Goal: Information Seeking & Learning: Learn about a topic

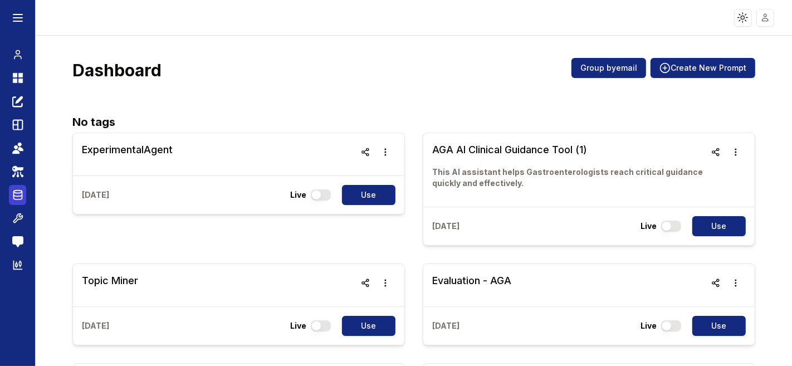
click at [13, 198] on icon at bounding box center [17, 196] width 8 height 8
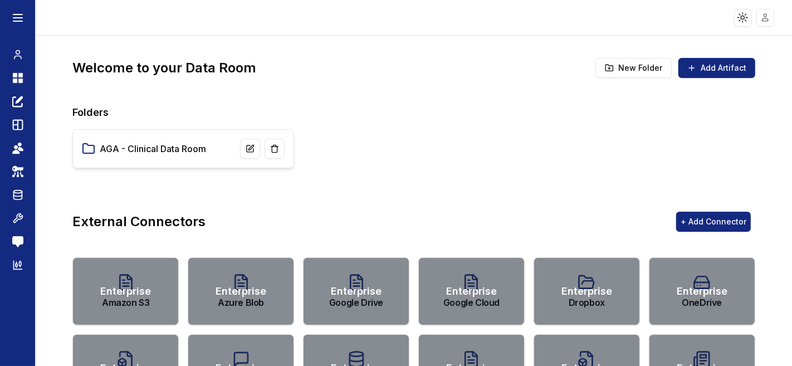
click at [171, 141] on div "AGA - Clinical Data Room" at bounding box center [183, 149] width 203 height 20
click at [169, 147] on link "AGA - Clinical Data Room" at bounding box center [153, 148] width 106 height 13
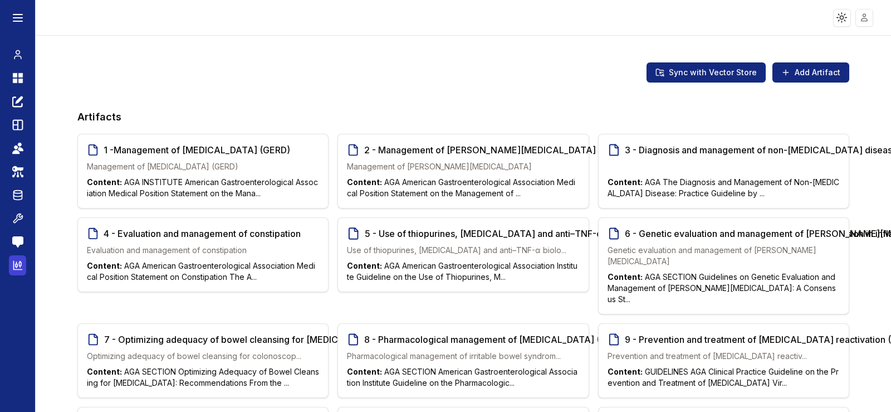
click at [13, 265] on icon at bounding box center [17, 265] width 8 height 8
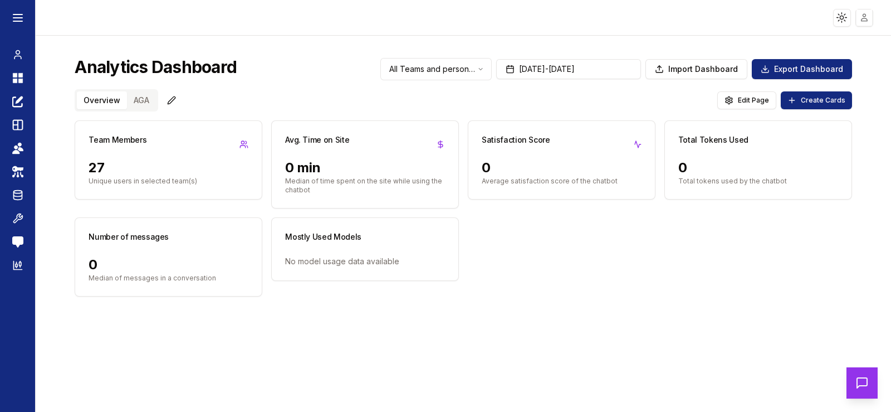
click at [792, 18] on html "Toggle theme Toggle user menu Chat Dashboard Create Prompts Templates Teams API…" at bounding box center [445, 206] width 891 height 412
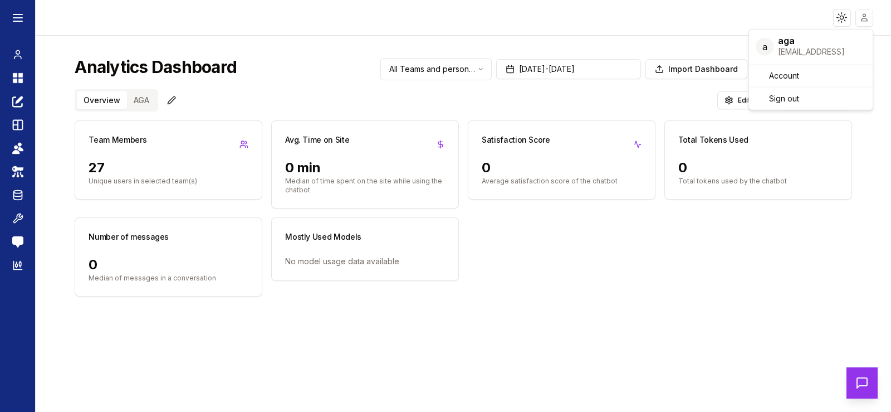
click at [28, 207] on html "Toggle theme Toggle user menu Chat Dashboard Create Prompts Templates Teams API…" at bounding box center [445, 206] width 891 height 412
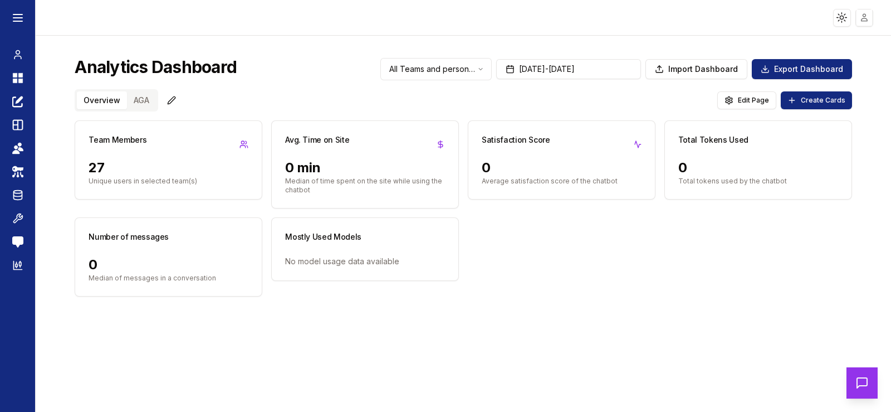
click at [792, 17] on html "Toggle theme Toggle user menu Chat Dashboard Create Prompts Templates Teams API…" at bounding box center [445, 206] width 891 height 412
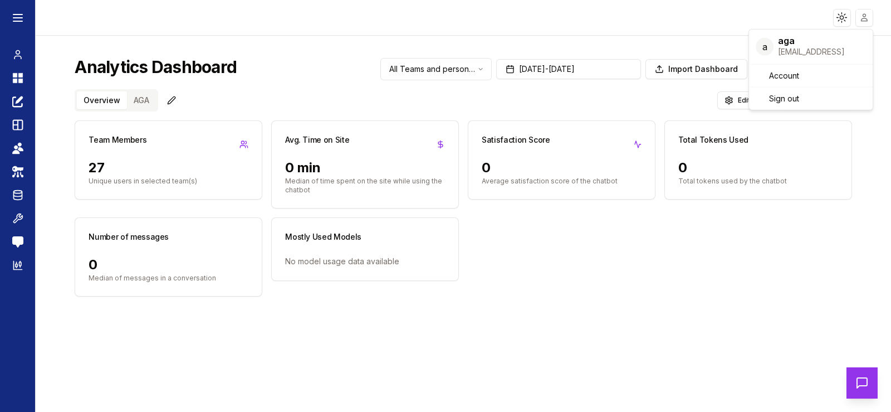
drag, startPoint x: 779, startPoint y: 55, endPoint x: 854, endPoint y: 51, distance: 74.8
click at [792, 51] on div "a aga [EMAIL_ADDRESS]" at bounding box center [811, 47] width 119 height 30
copy div "[EMAIL_ADDRESS]"
click at [142, 99] on html "Toggle theme Toggle user menu Chat Dashboard Create Prompts Templates Teams API…" at bounding box center [445, 206] width 891 height 412
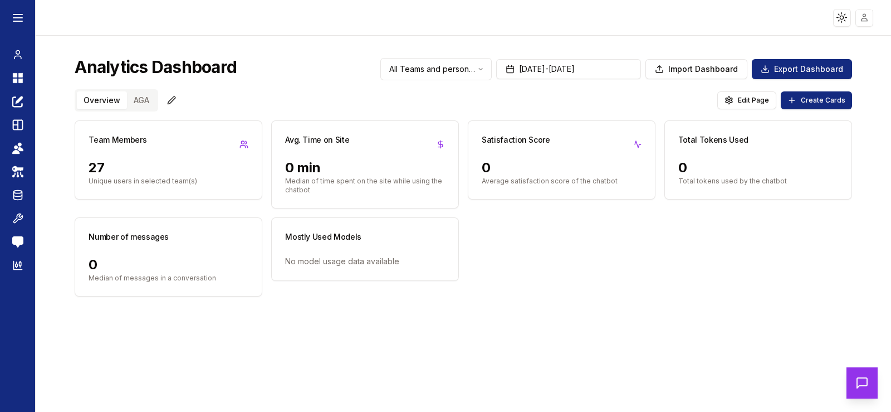
click at [142, 101] on button "AGA" at bounding box center [141, 100] width 29 height 18
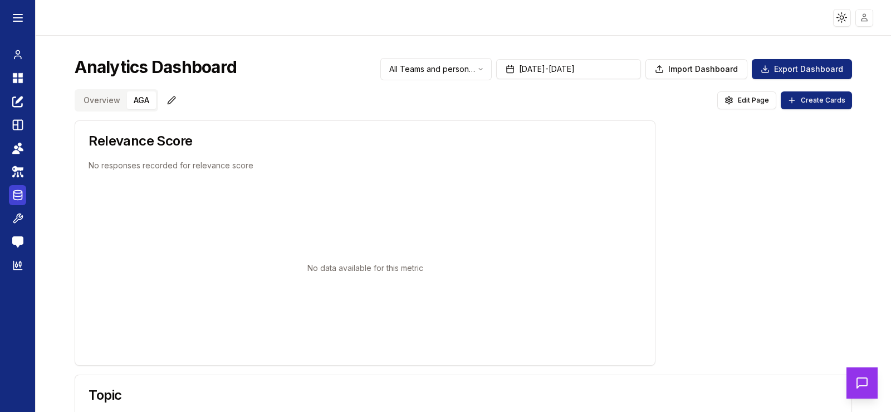
click at [17, 193] on ellipse at bounding box center [17, 192] width 8 height 3
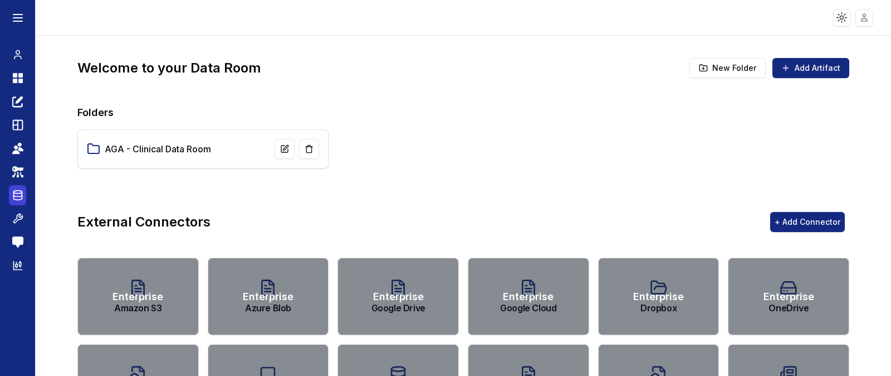
click at [23, 194] on link "Data Room" at bounding box center [17, 195] width 17 height 20
click at [169, 149] on link "AGA - Clinical Data Room" at bounding box center [158, 148] width 106 height 13
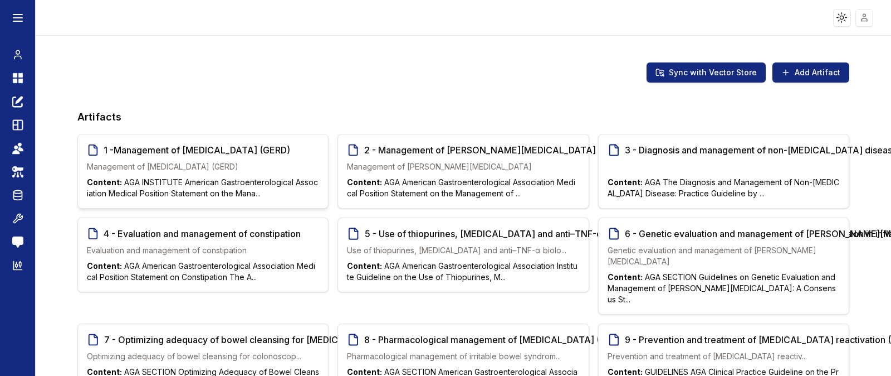
click at [195, 152] on span "1 -Management of [MEDICAL_DATA] (GERD)" at bounding box center [198, 149] width 188 height 13
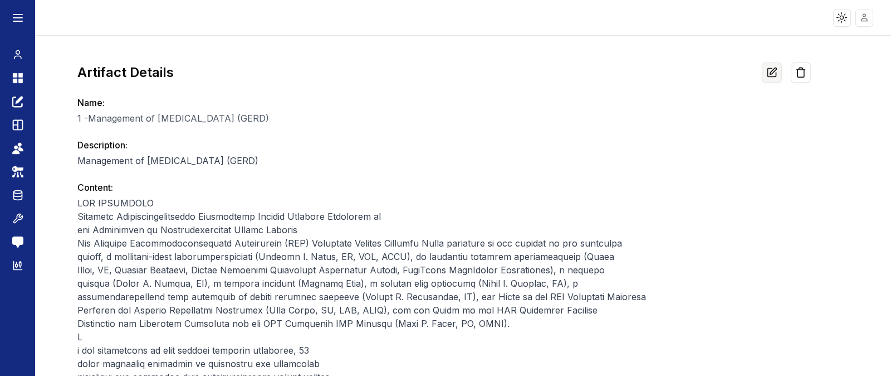
click at [770, 70] on icon at bounding box center [773, 71] width 7 height 7
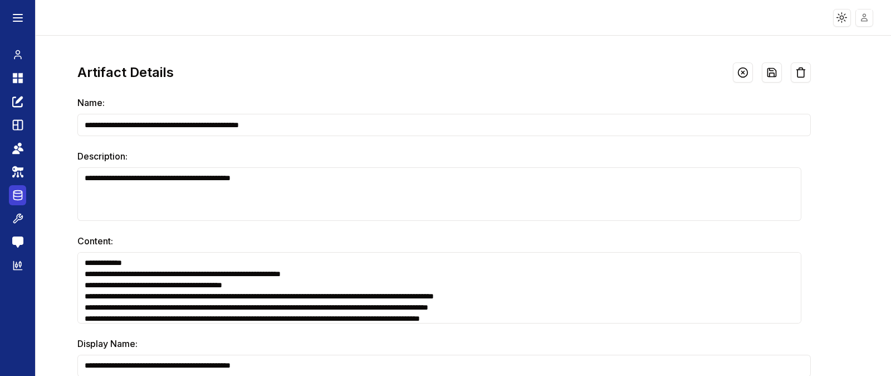
click at [15, 192] on icon at bounding box center [17, 194] width 11 height 13
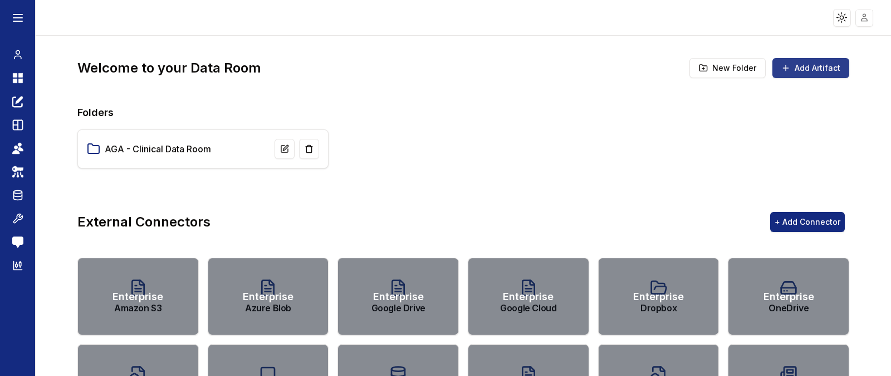
click at [792, 65] on button "Add Artifact" at bounding box center [811, 68] width 77 height 20
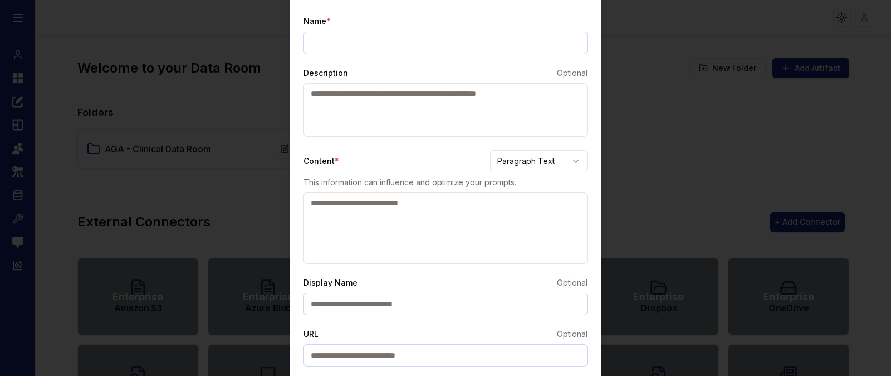
click at [563, 154] on body "Toggle theme Toggle user menu Chat Dashboard Create Prompts Templates Teams API…" at bounding box center [445, 188] width 891 height 376
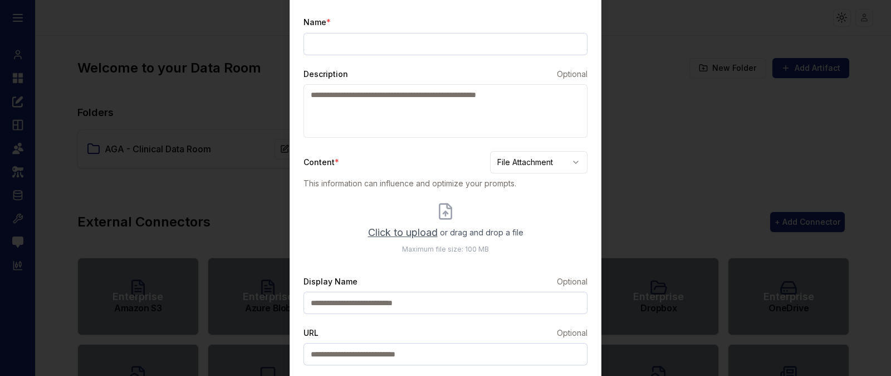
click at [425, 231] on span "Click to upload" at bounding box center [403, 233] width 70 height 16
click at [0, 0] on input "Click to upload or drag and drop a file Maximum file size: 100 MB" at bounding box center [0, 0] width 0 height 0
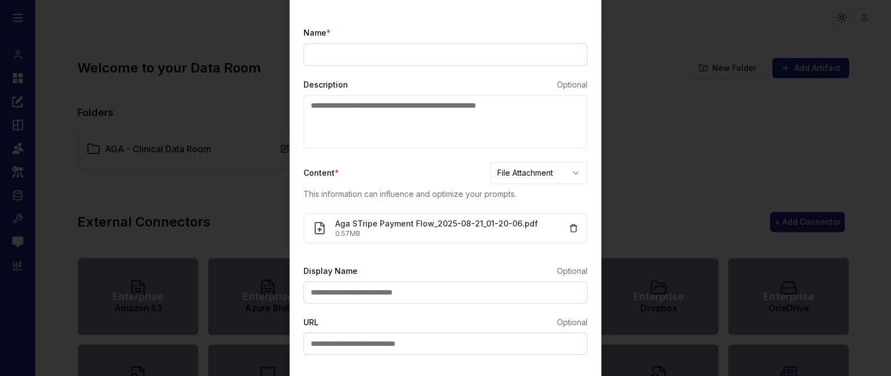
click at [338, 286] on input "Display Name" at bounding box center [446, 292] width 284 height 22
click at [357, 343] on input "URL" at bounding box center [446, 343] width 284 height 22
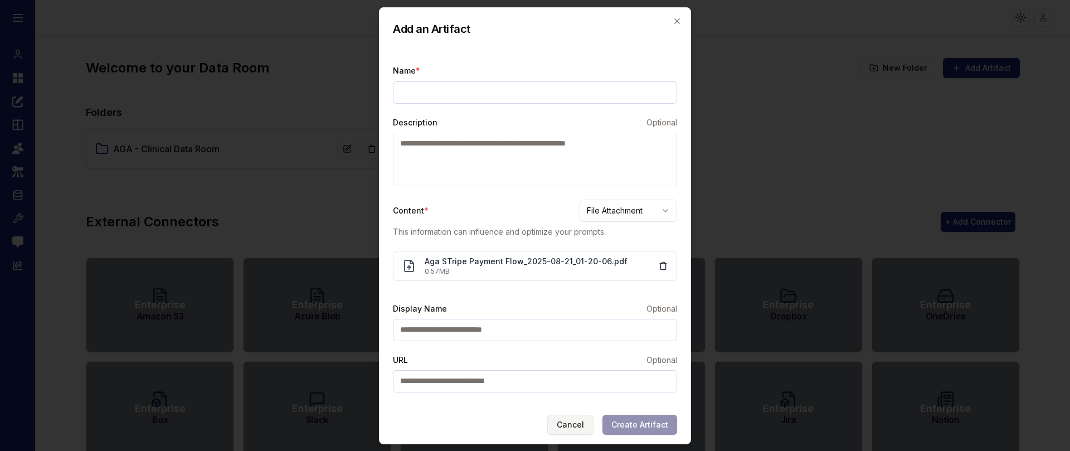
click at [577, 366] on button "Cancel" at bounding box center [570, 425] width 46 height 20
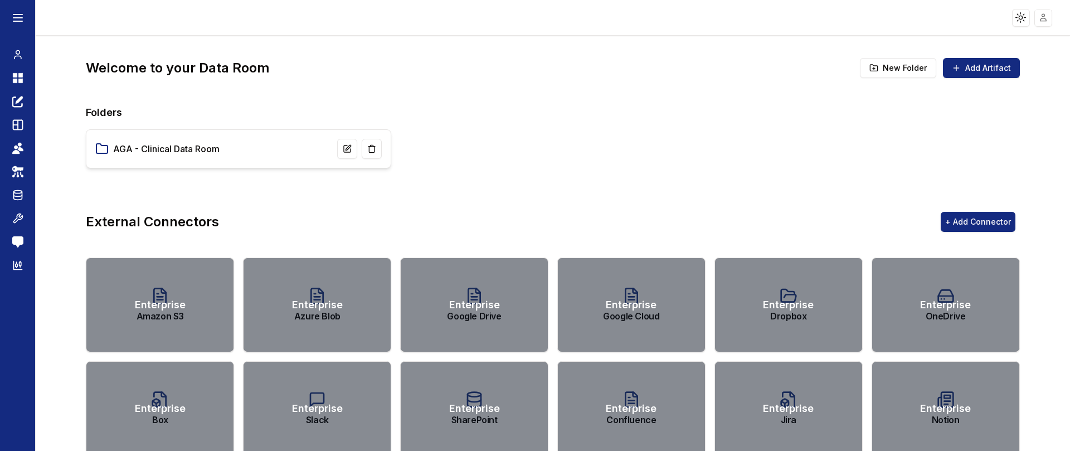
click at [217, 144] on link "AGA - Clinical Data Room" at bounding box center [166, 148] width 106 height 13
click at [216, 144] on link "AGA - Clinical Data Room" at bounding box center [166, 148] width 106 height 13
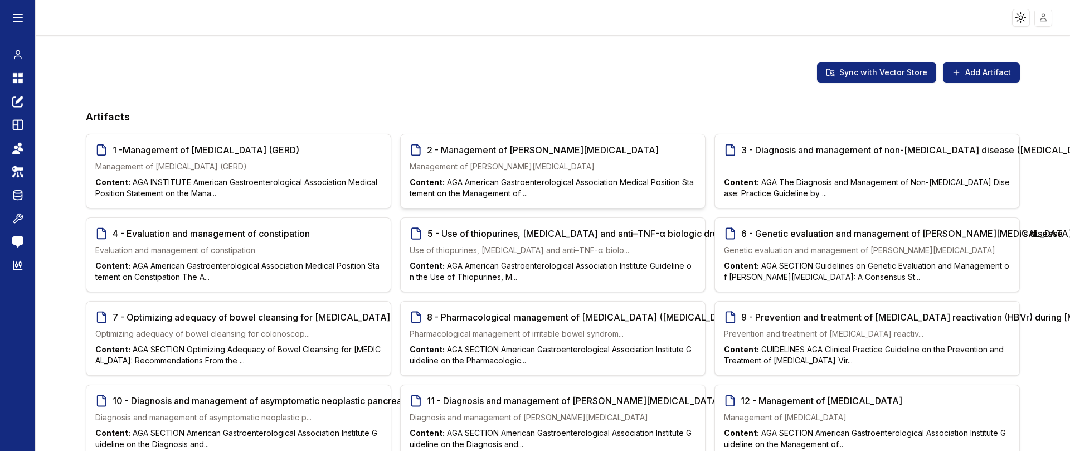
click at [558, 153] on span "2 - Management of [PERSON_NAME][MEDICAL_DATA]" at bounding box center [543, 149] width 233 height 13
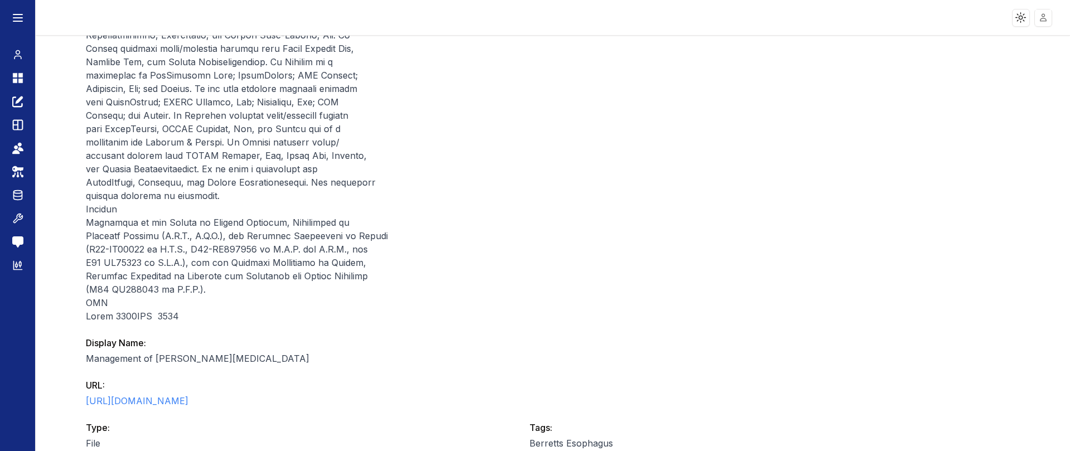
scroll to position [9968, 0]
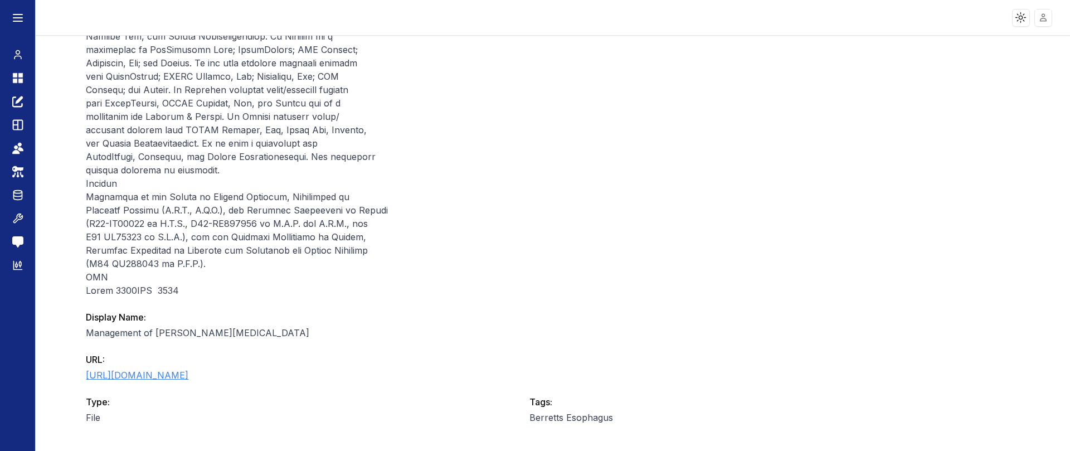
click at [188, 366] on link "[URL][DOMAIN_NAME]" at bounding box center [137, 374] width 103 height 11
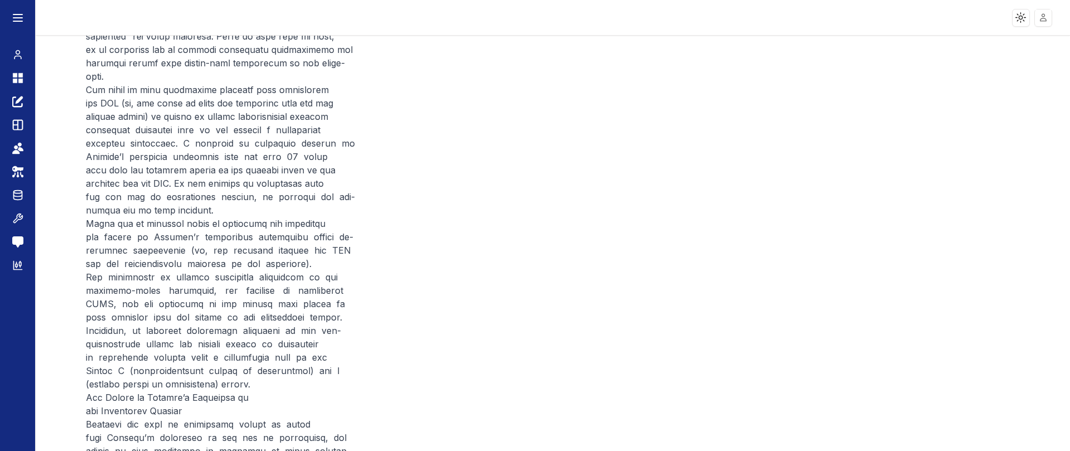
scroll to position [0, 0]
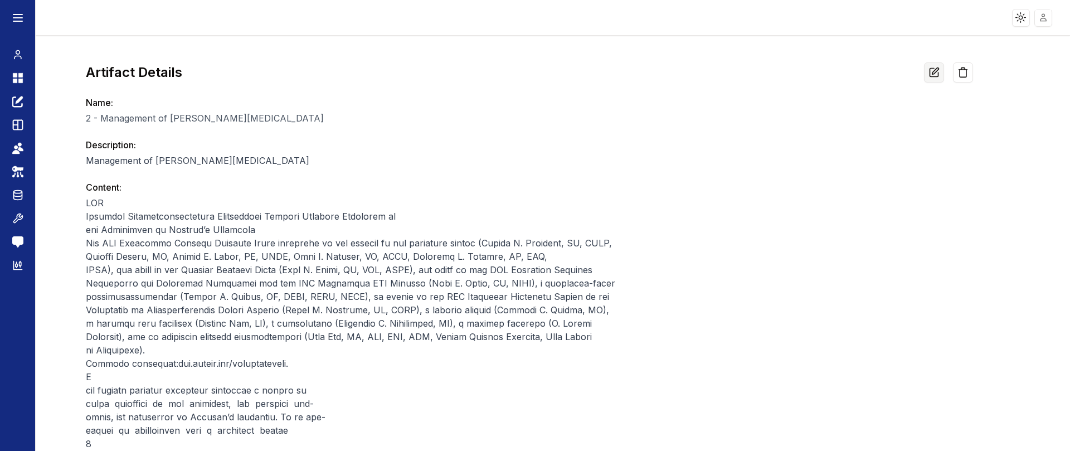
click at [792, 70] on icon at bounding box center [933, 72] width 11 height 11
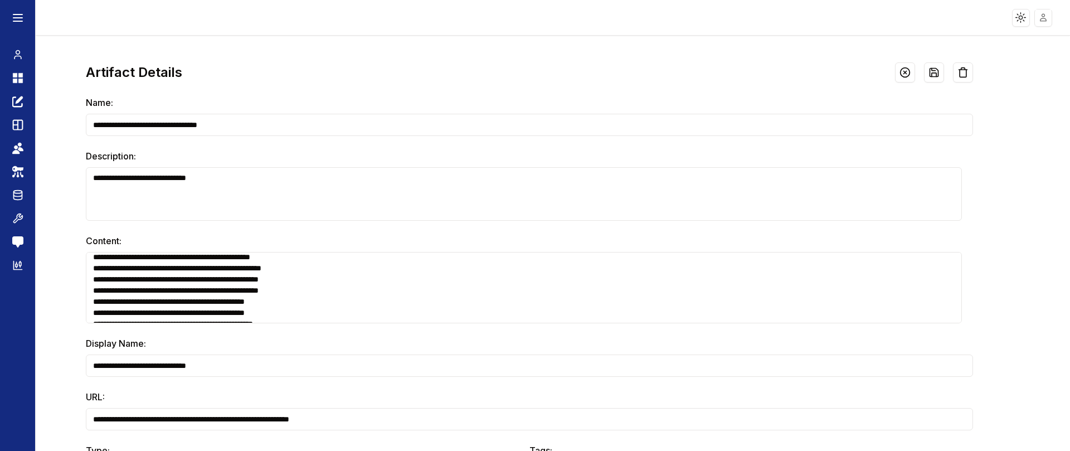
scroll to position [77, 0]
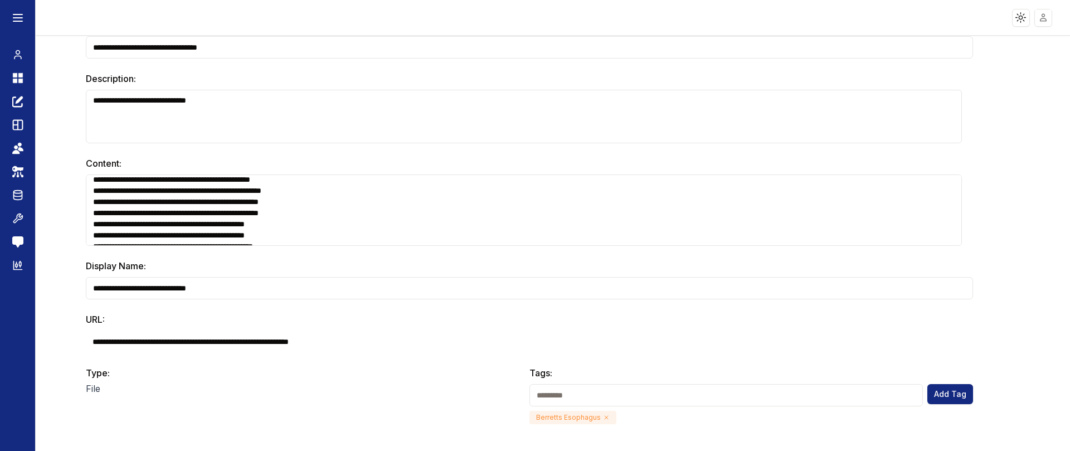
drag, startPoint x: 401, startPoint y: 342, endPoint x: 0, endPoint y: 345, distance: 401.2
click at [0, 345] on div "**********" at bounding box center [535, 243] width 1070 height 415
paste input "url"
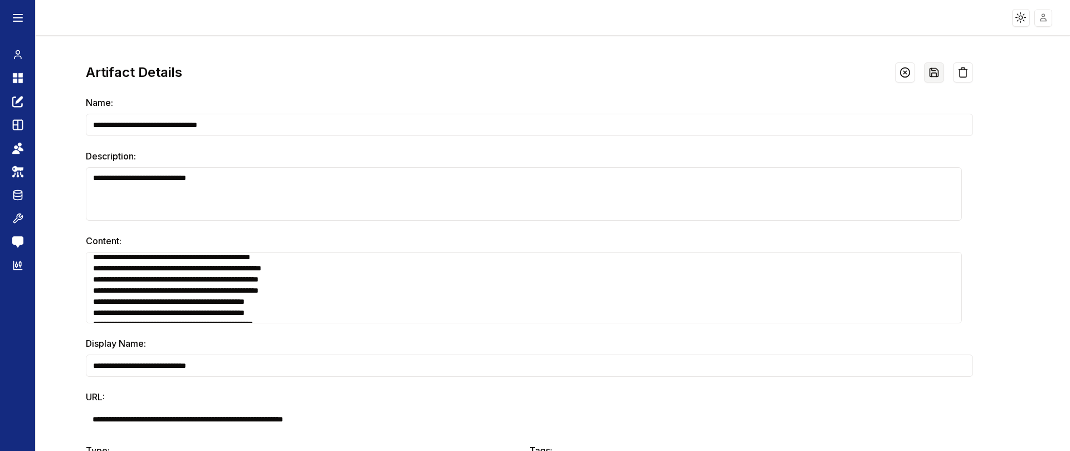
type input "**********"
click at [792, 72] on button at bounding box center [934, 72] width 20 height 20
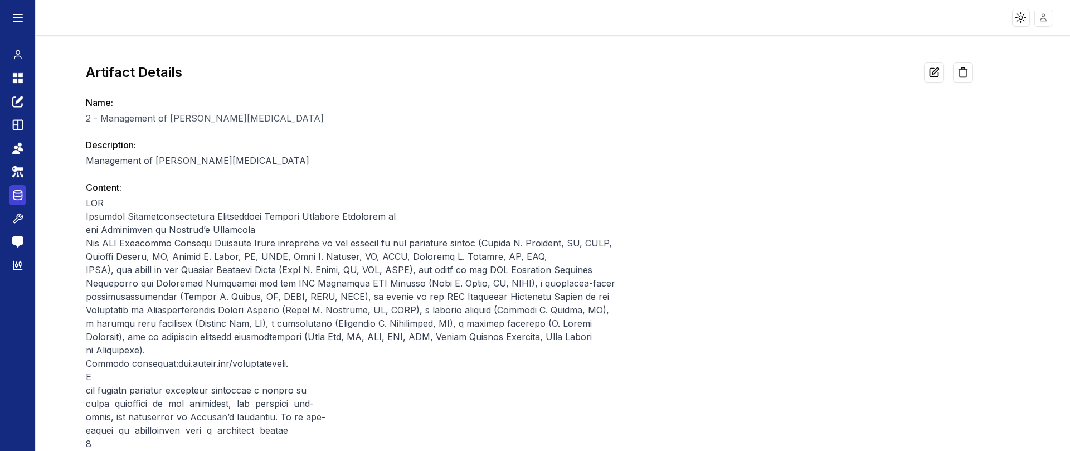
click at [20, 193] on ellipse at bounding box center [17, 192] width 8 height 3
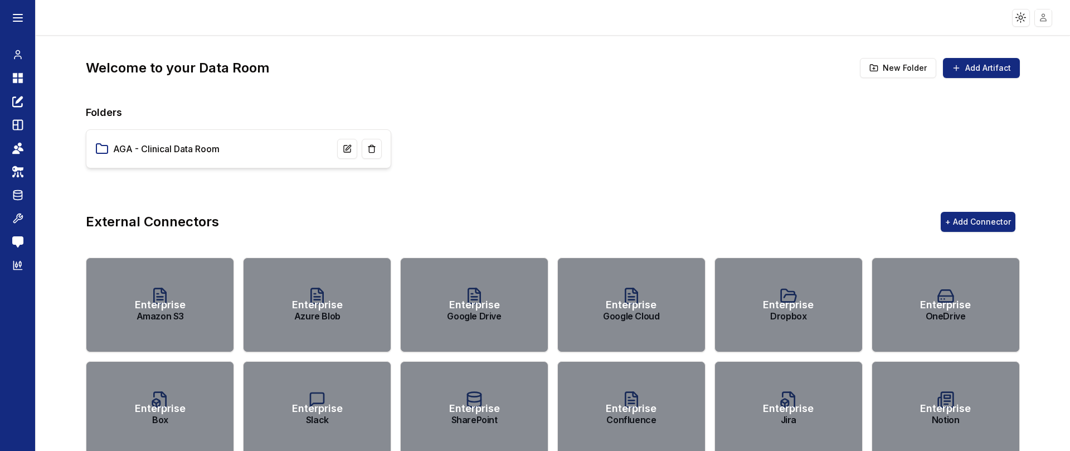
click at [204, 148] on link "AGA - Clinical Data Room" at bounding box center [166, 148] width 106 height 13
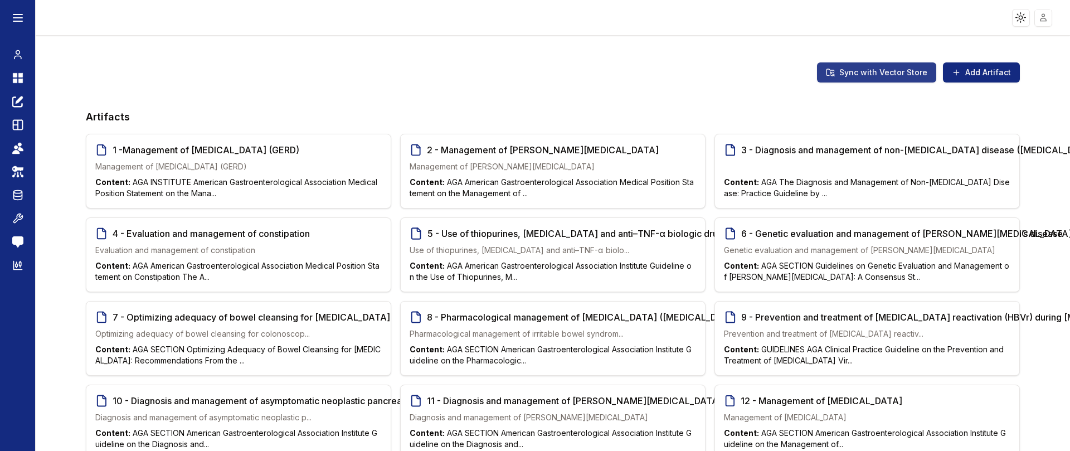
click at [792, 75] on button "Sync with Vector Store" at bounding box center [876, 72] width 119 height 20
click at [17, 76] on icon at bounding box center [15, 75] width 4 height 4
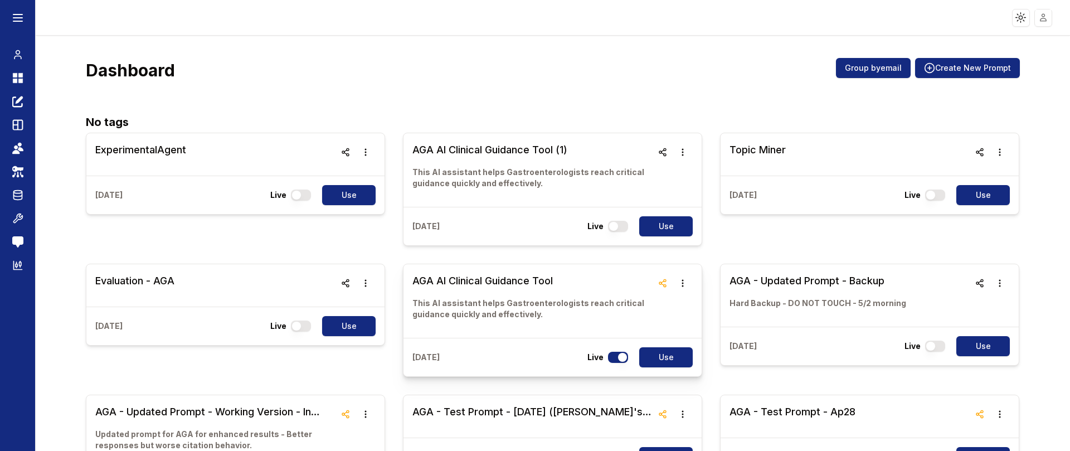
click at [518, 290] on link "AGA AI Clinical Guidance Tool This AI assistant helps Gastroenterologists reach…" at bounding box center [532, 301] width 240 height 56
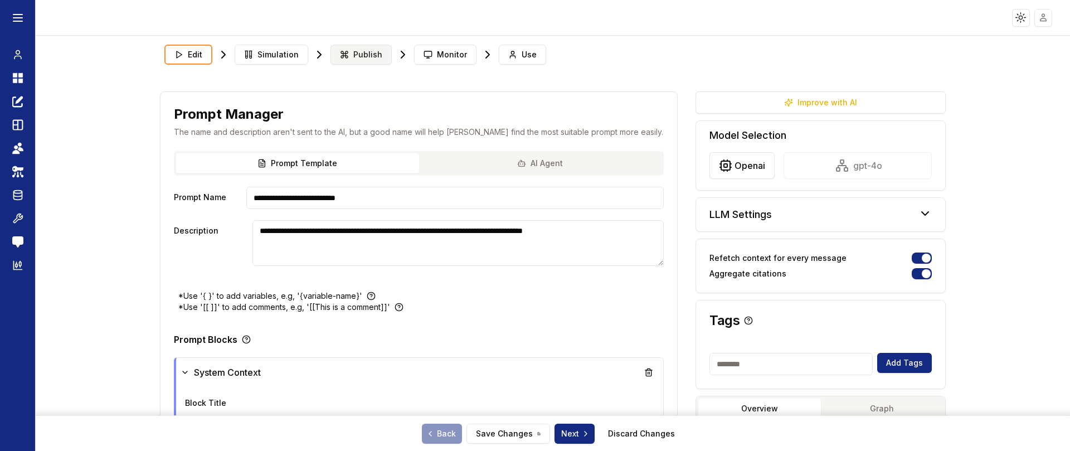
type textarea "**********"
click at [500, 64] on button "Use" at bounding box center [522, 55] width 47 height 20
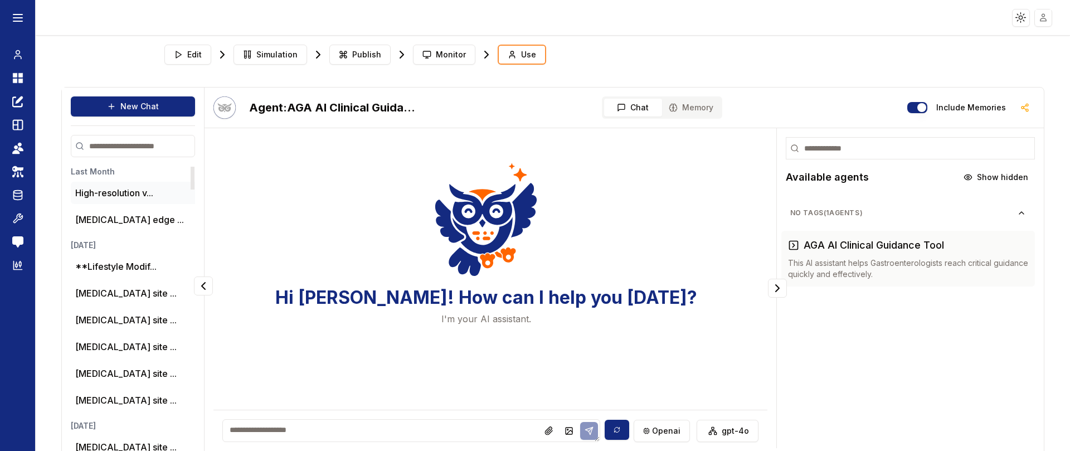
click at [115, 193] on button "High-resolution v..." at bounding box center [114, 192] width 78 height 13
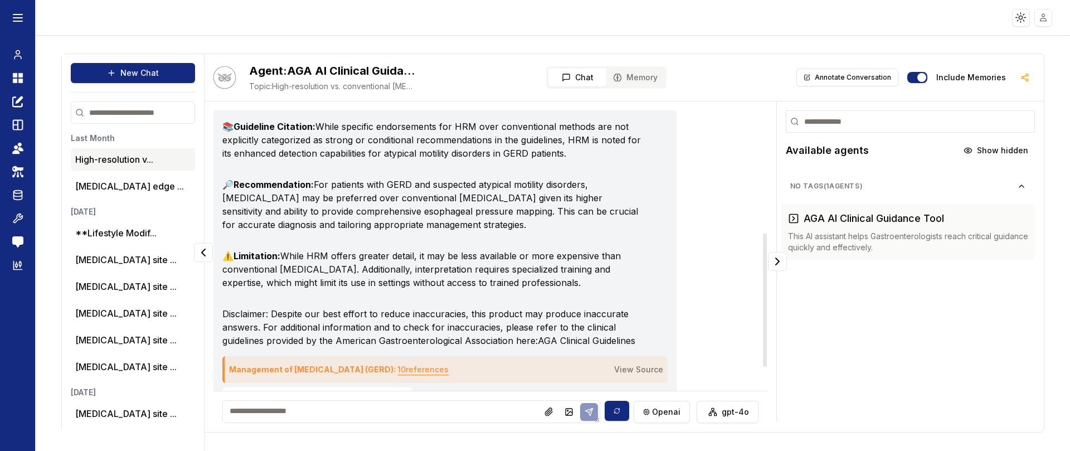
scroll to position [309, 0]
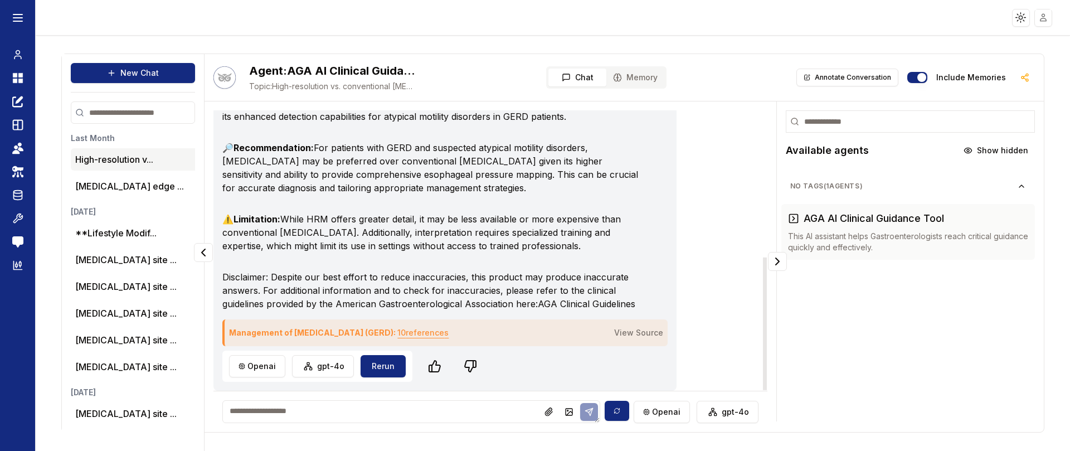
click at [527, 335] on div "Management of [MEDICAL_DATA] (GERD) : 10 reference s View Source" at bounding box center [444, 332] width 445 height 27
click at [614, 335] on link "View Source" at bounding box center [638, 332] width 49 height 9
click at [449, 332] on button "10 reference s" at bounding box center [422, 333] width 51 height 18
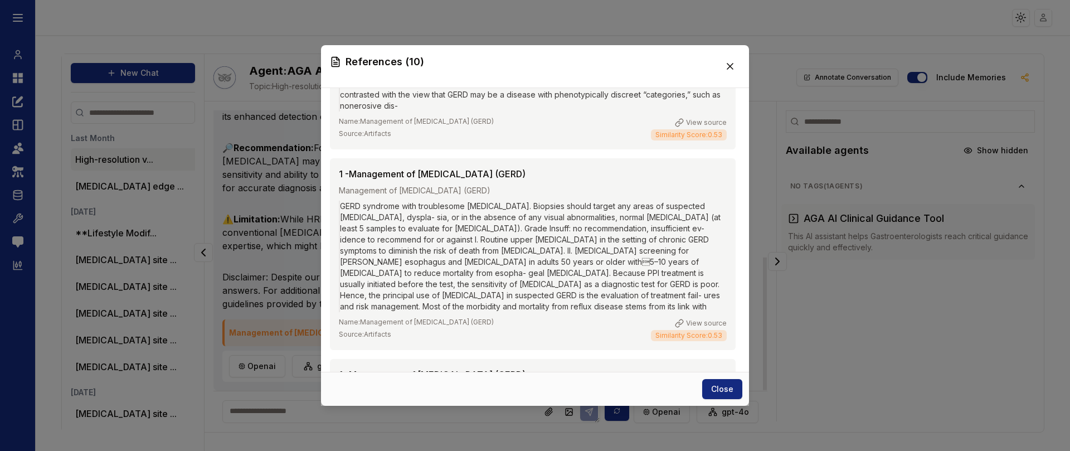
scroll to position [1798, 0]
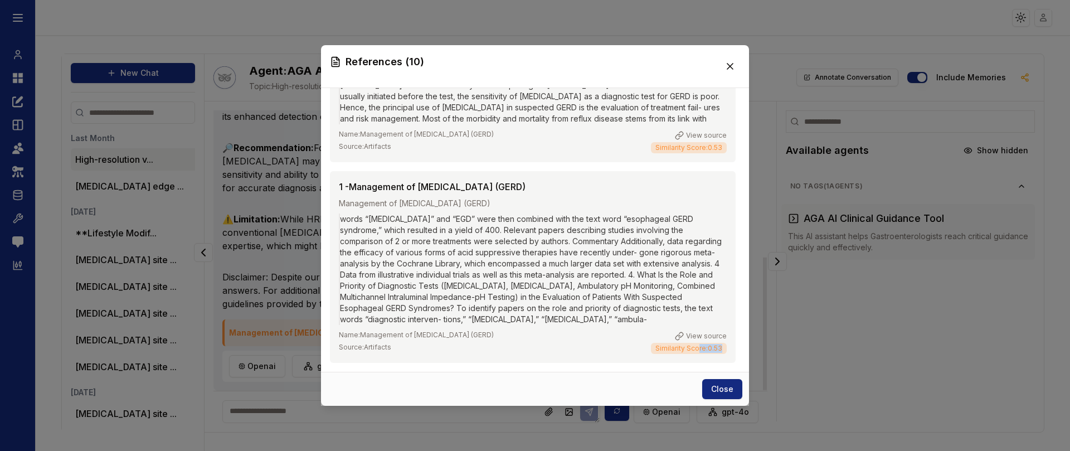
drag, startPoint x: 685, startPoint y: 345, endPoint x: 727, endPoint y: 351, distance: 42.2
click at [732, 62] on icon at bounding box center [729, 66] width 11 height 11
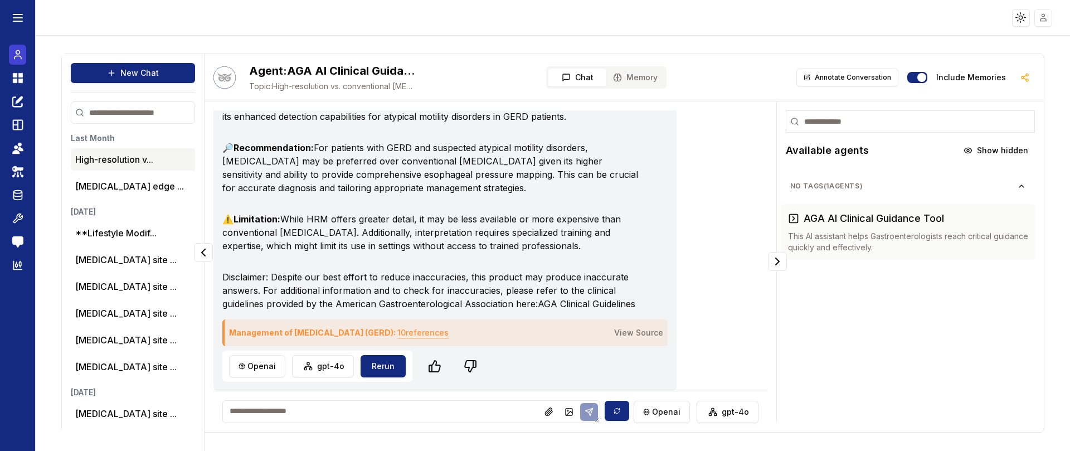
click at [17, 55] on icon at bounding box center [17, 54] width 11 height 13
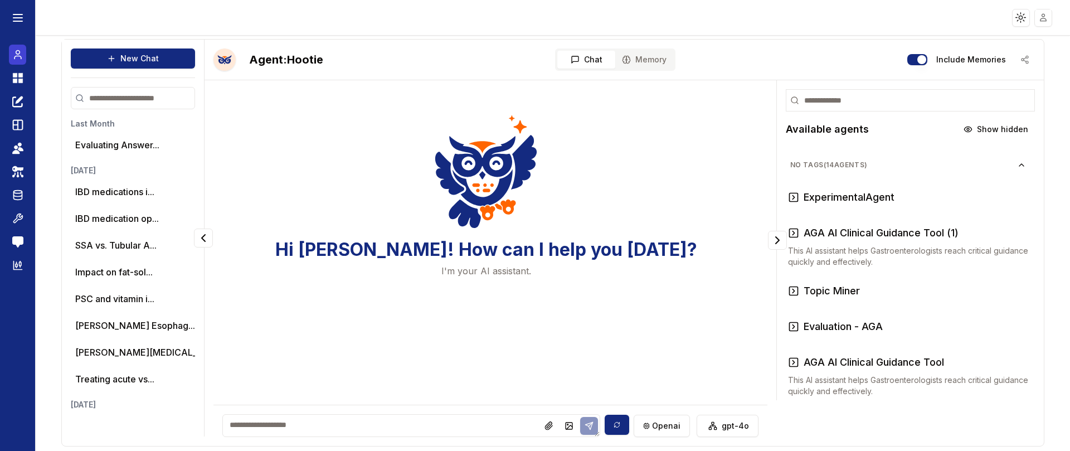
scroll to position [1, 0]
click at [16, 75] on icon at bounding box center [15, 75] width 4 height 4
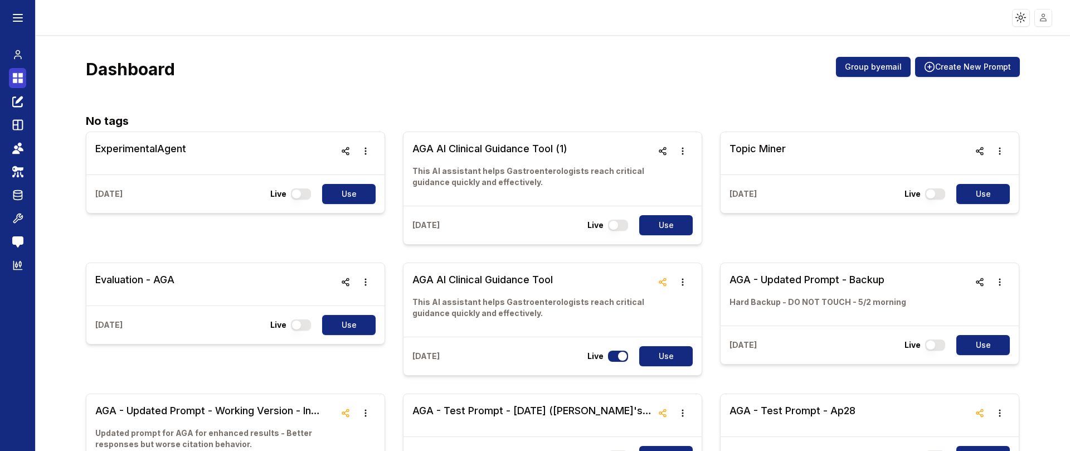
scroll to position [33, 0]
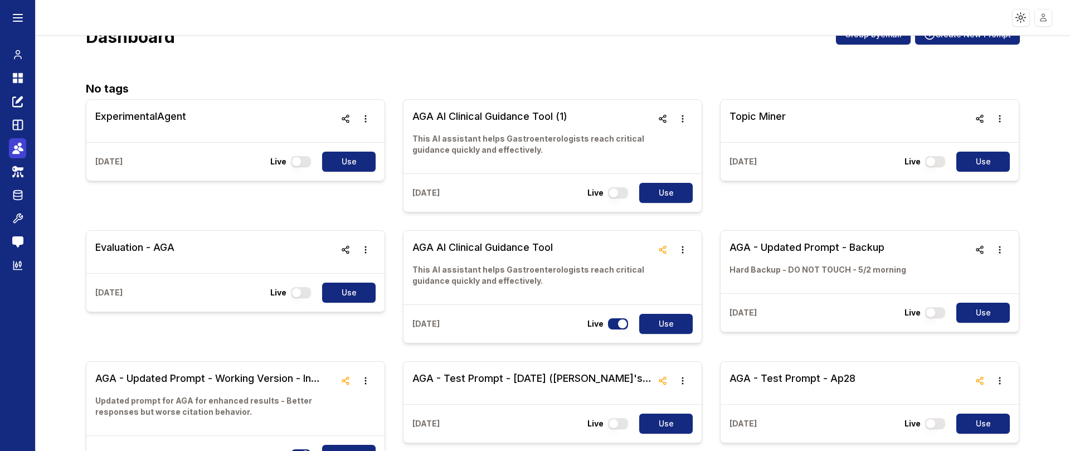
click at [15, 147] on icon at bounding box center [16, 147] width 4 height 4
click at [19, 152] on icon at bounding box center [15, 152] width 7 height 4
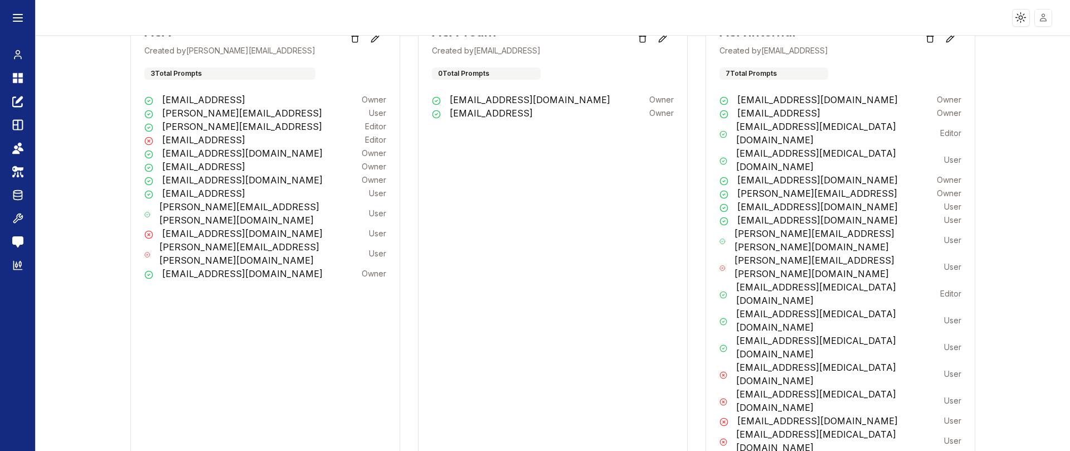
scroll to position [242, 0]
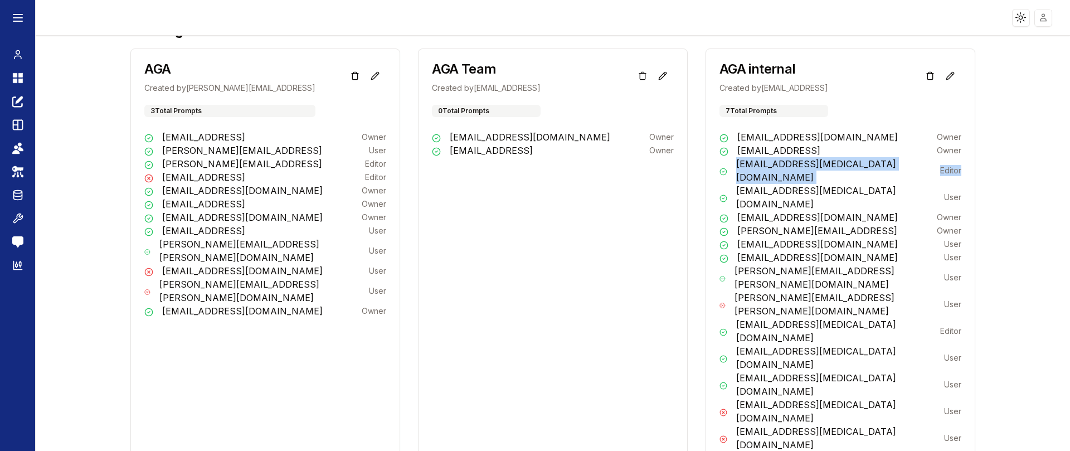
drag, startPoint x: 724, startPoint y: 163, endPoint x: 976, endPoint y: 164, distance: 251.8
click at [792, 164] on div "Team Management Create New Team Team Name Add Team Member User Add Create Team …" at bounding box center [552, 231] width 933 height 866
copy div "[EMAIL_ADDRESS][MEDICAL_DATA][DOMAIN_NAME] Editor"
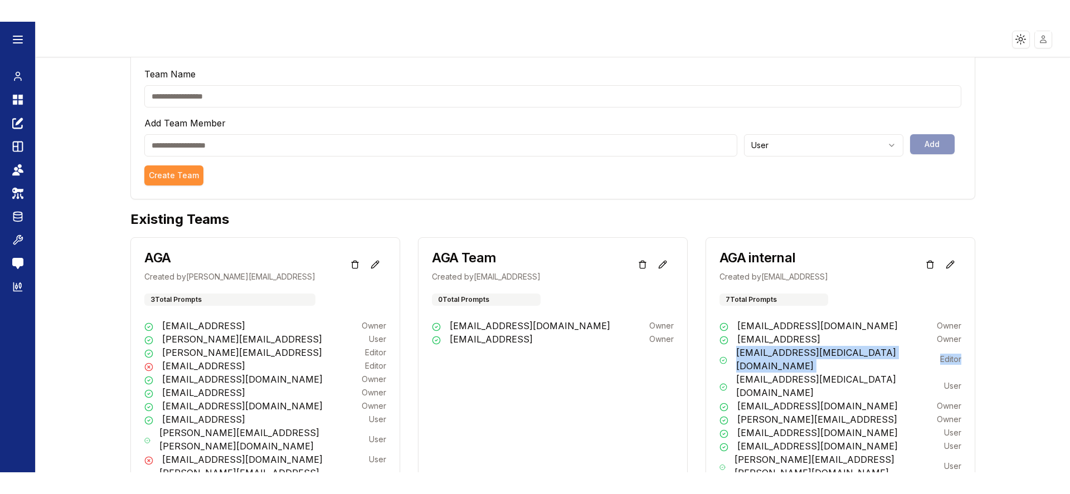
scroll to position [0, 0]
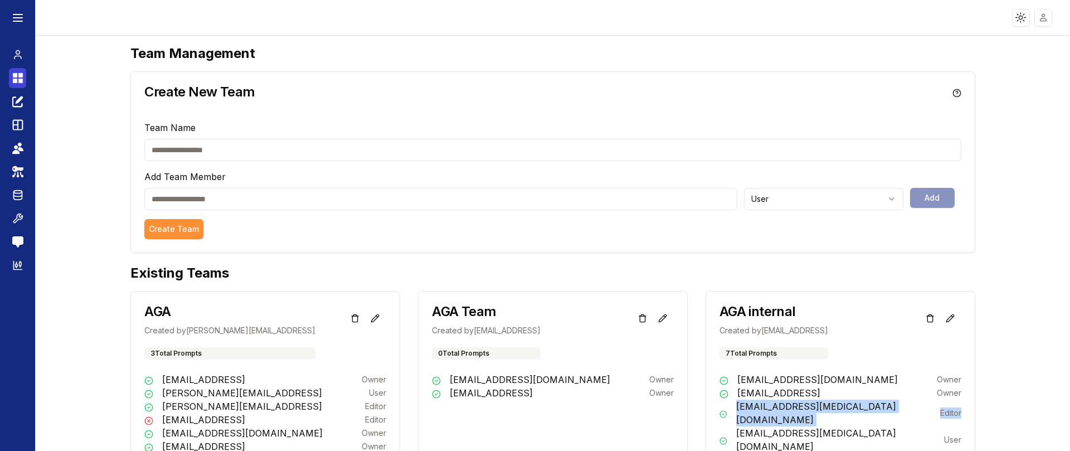
click at [20, 77] on icon at bounding box center [17, 77] width 11 height 13
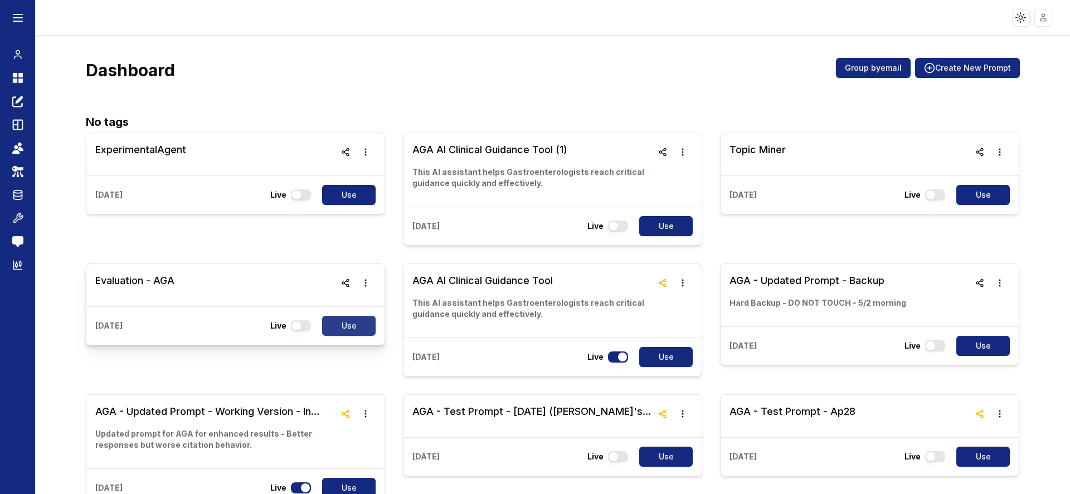
scroll to position [167, 0]
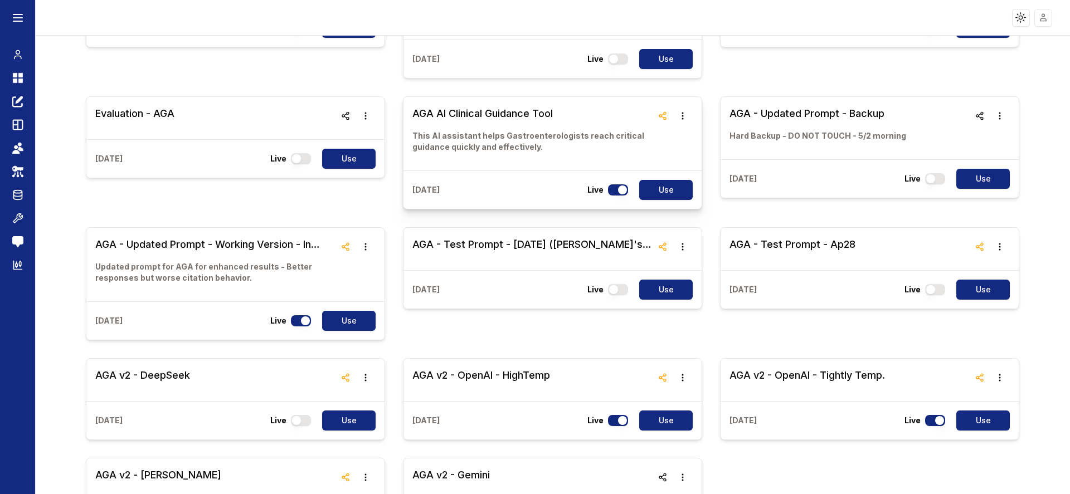
click at [472, 108] on h3 "AGA AI Clinical Guidance Tool" at bounding box center [532, 114] width 240 height 16
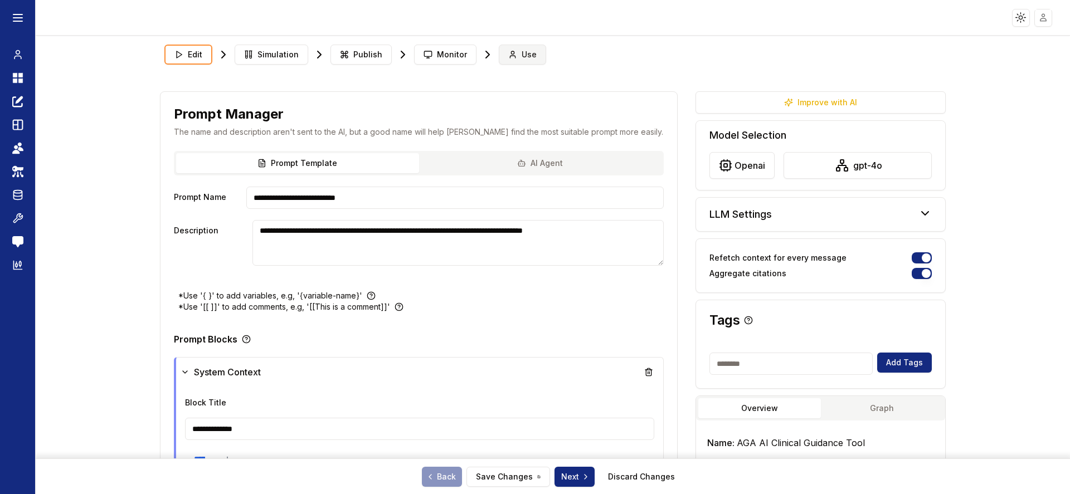
type textarea "**********"
click at [500, 50] on button "Use" at bounding box center [522, 55] width 47 height 20
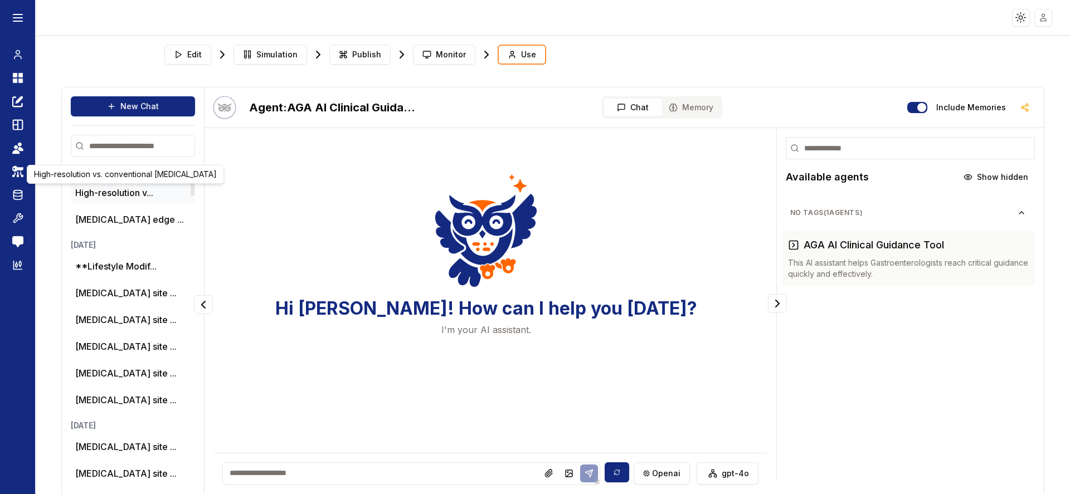
click at [113, 192] on button "High-resolution v..." at bounding box center [114, 192] width 78 height 13
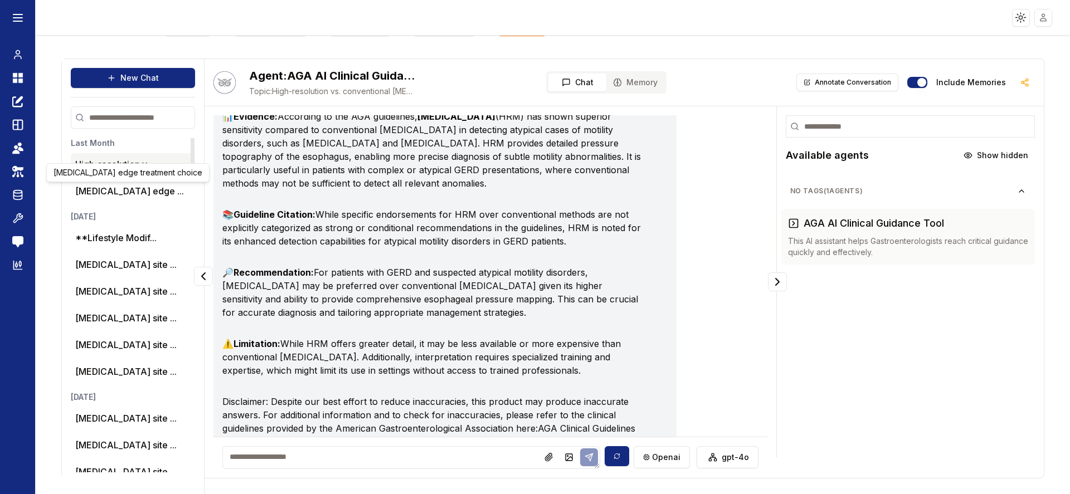
scroll to position [268, 0]
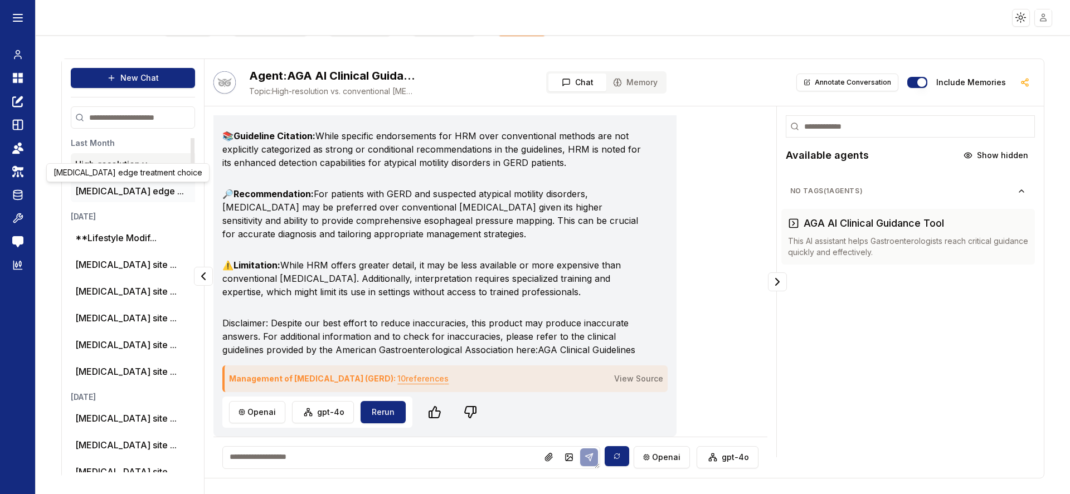
click at [116, 191] on button "[MEDICAL_DATA] edge ..." at bounding box center [129, 190] width 109 height 13
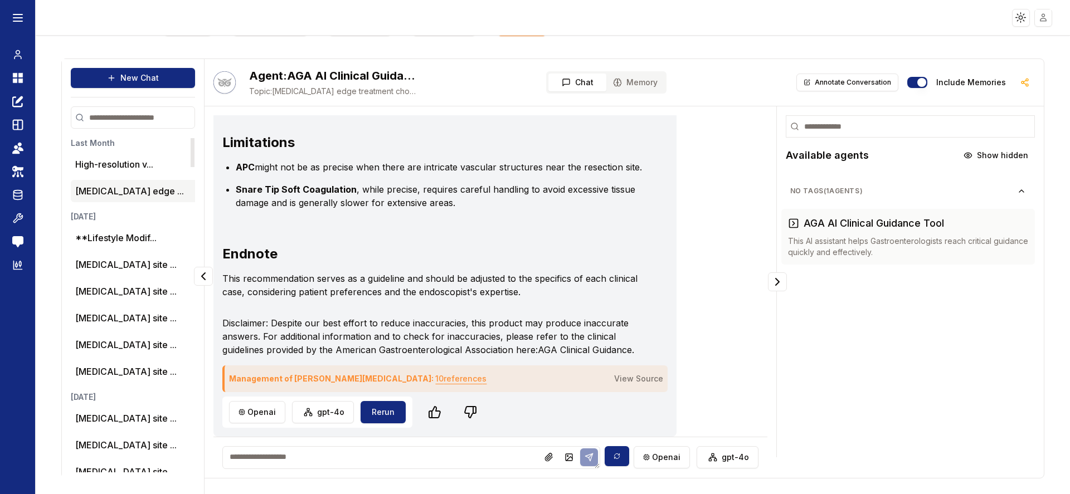
scroll to position [647, 0]
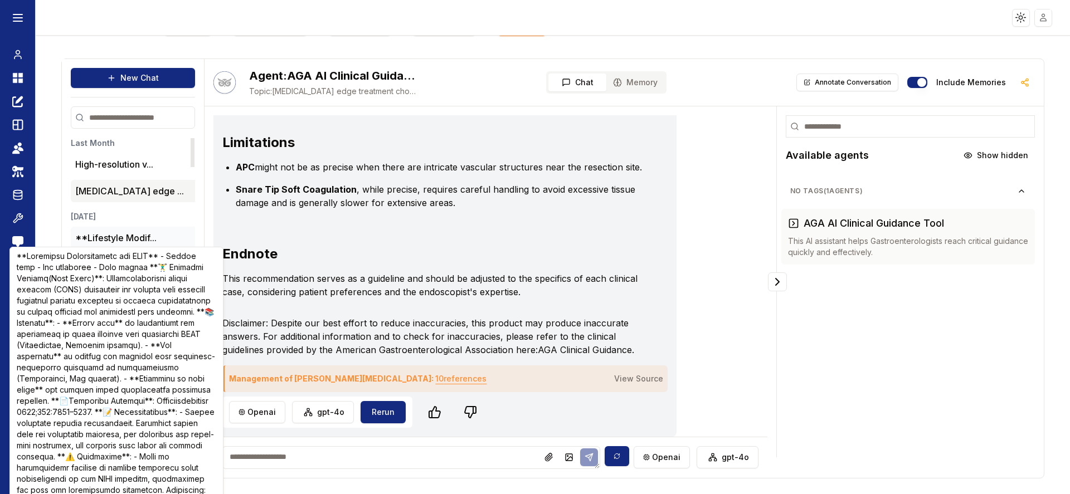
click at [104, 235] on button "**Lifestyle Modif..." at bounding box center [115, 237] width 81 height 13
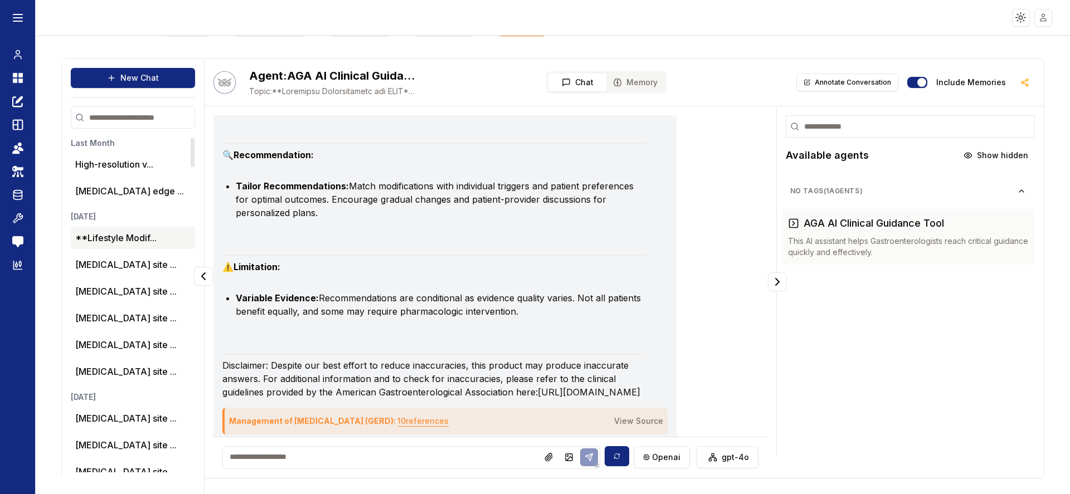
scroll to position [891, 0]
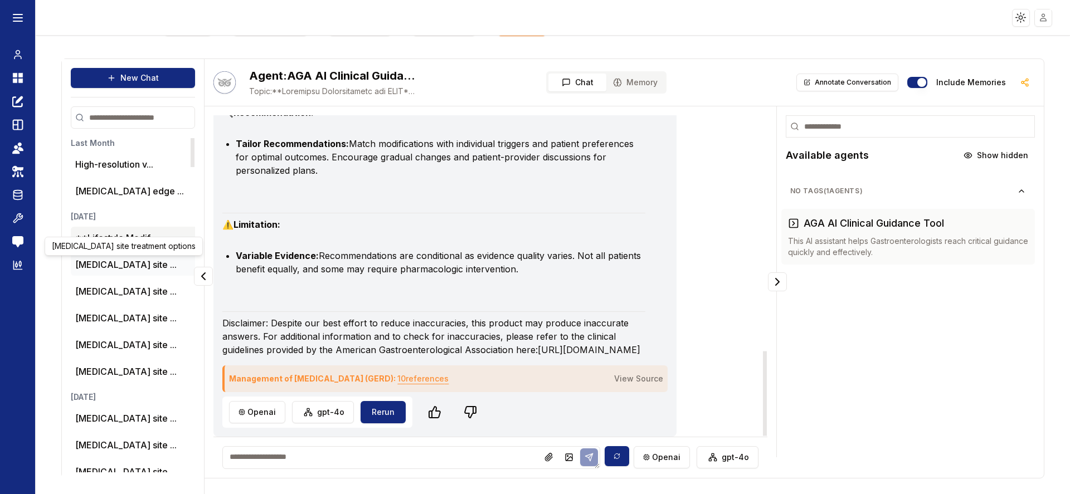
click at [108, 265] on button "[MEDICAL_DATA] site ..." at bounding box center [125, 264] width 101 height 13
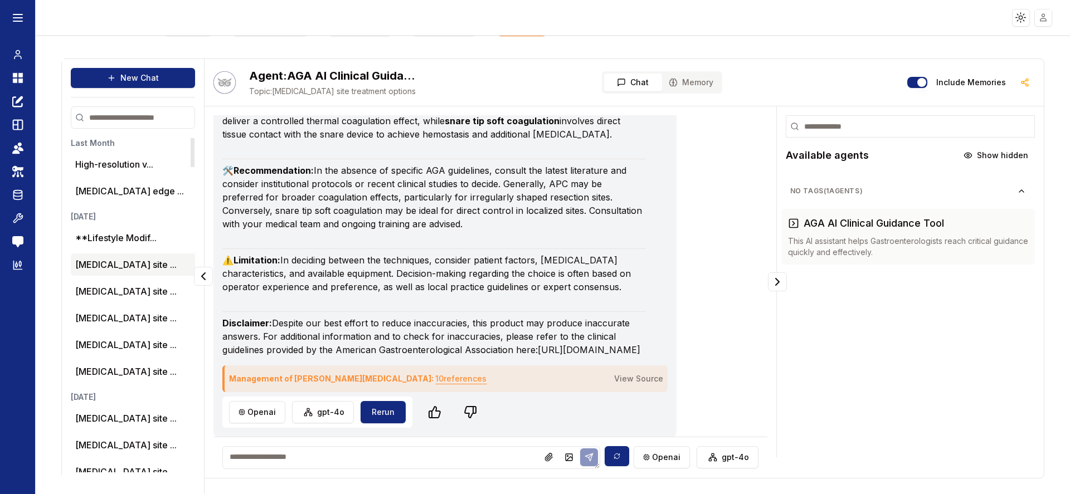
scroll to position [338, 0]
click at [101, 288] on button "[MEDICAL_DATA] site ..." at bounding box center [125, 291] width 101 height 13
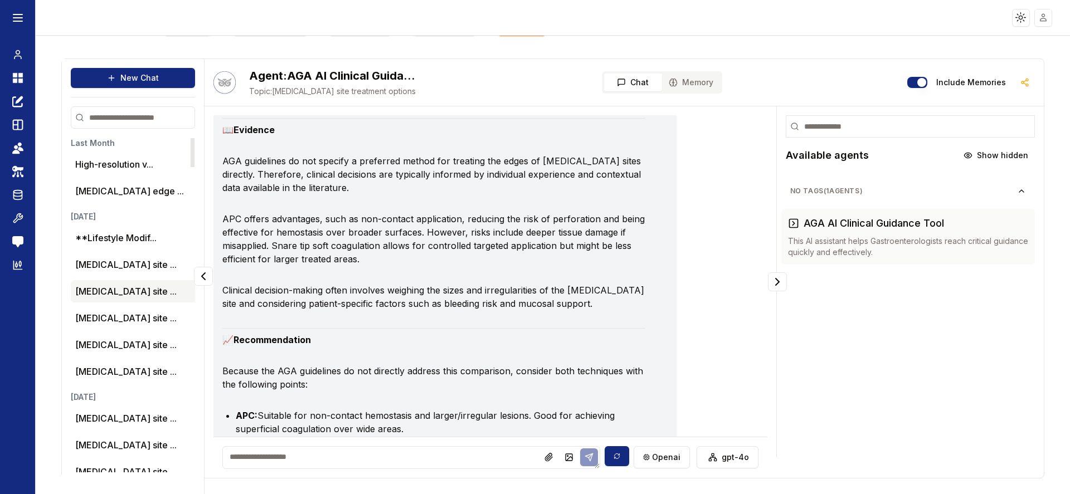
scroll to position [685, 0]
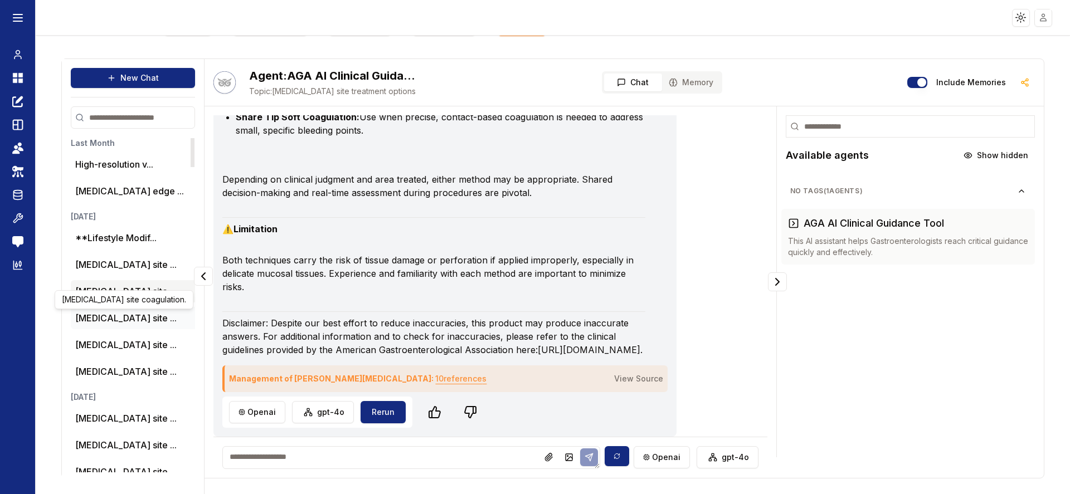
click at [105, 316] on button "[MEDICAL_DATA] site ..." at bounding box center [125, 317] width 101 height 13
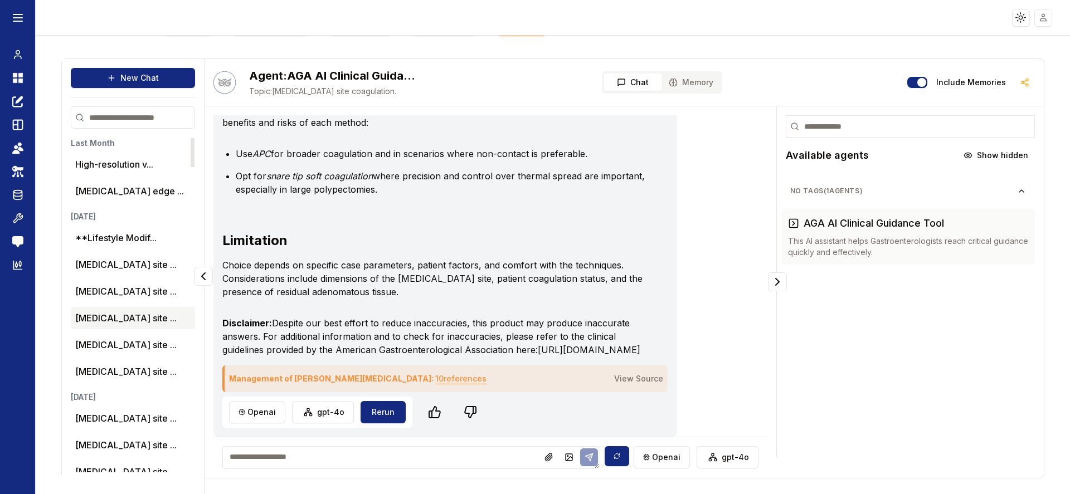
scroll to position [696, 0]
click at [126, 340] on button "[MEDICAL_DATA] site ..." at bounding box center [125, 344] width 101 height 13
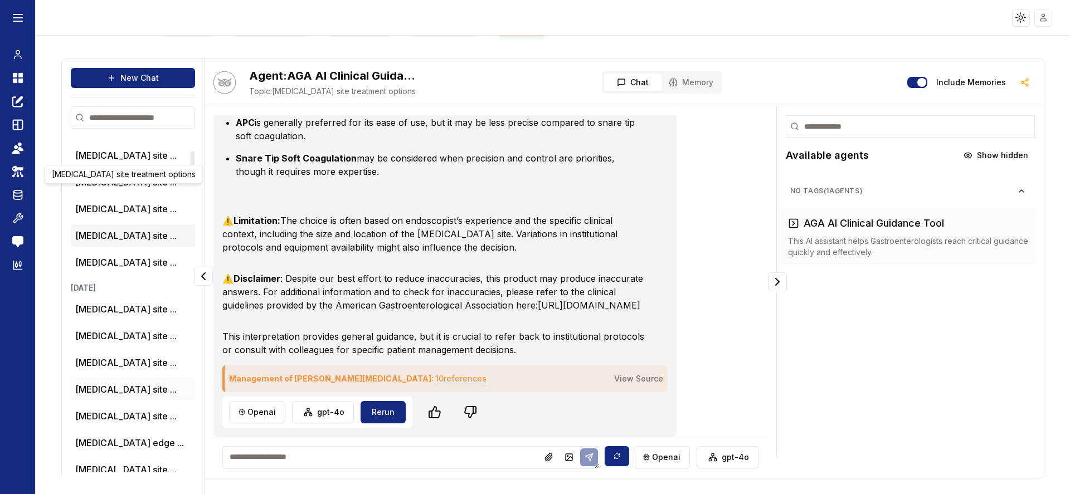
scroll to position [167, 0]
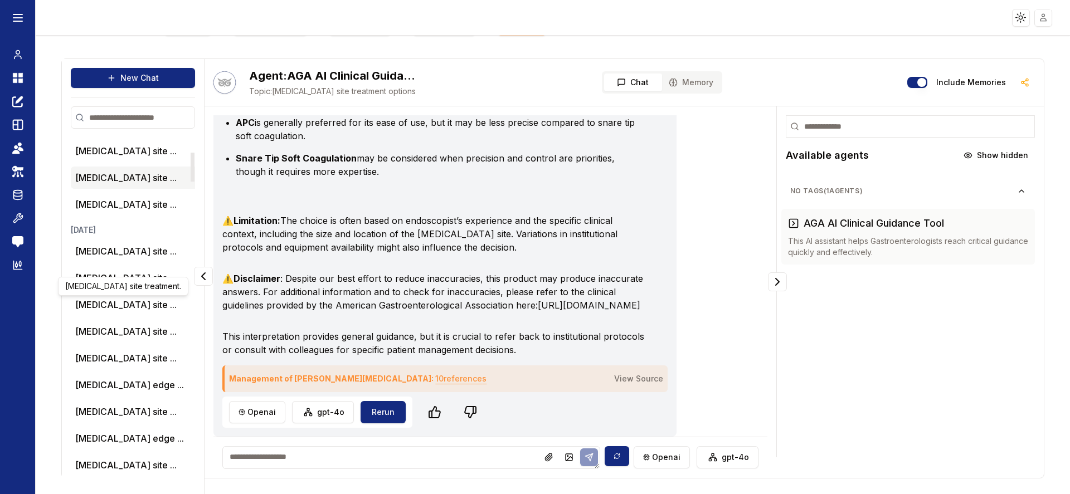
click at [117, 277] on div "[MEDICAL_DATA] site treatment. [MEDICAL_DATA] site treatment." at bounding box center [123, 286] width 130 height 19
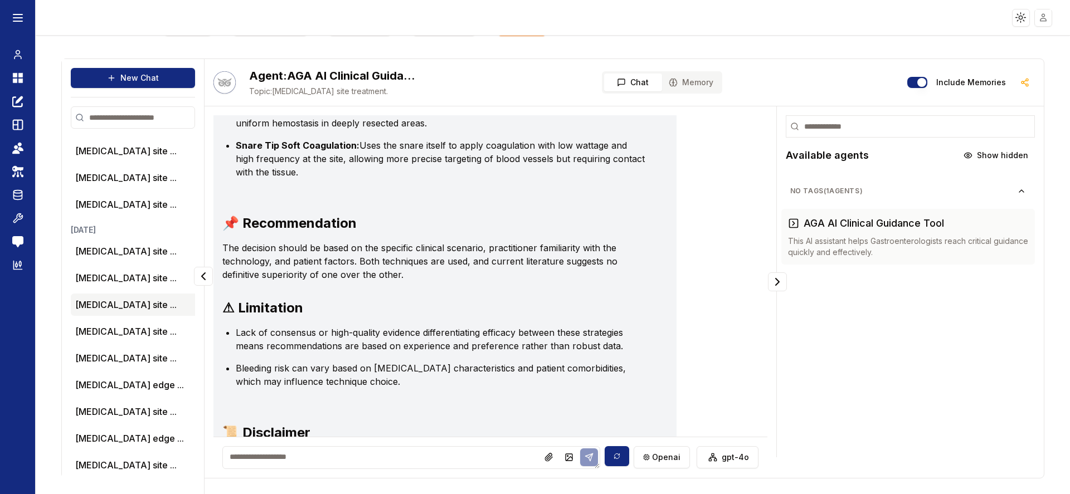
scroll to position [487, 0]
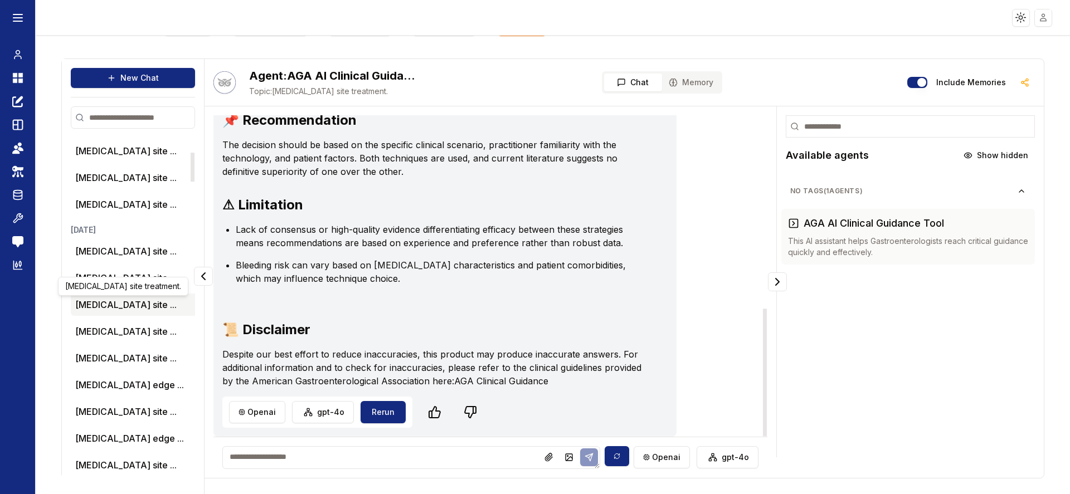
click at [115, 302] on button "[MEDICAL_DATA] site ..." at bounding box center [125, 304] width 101 height 13
click at [117, 334] on button "[MEDICAL_DATA] site ..." at bounding box center [125, 331] width 101 height 13
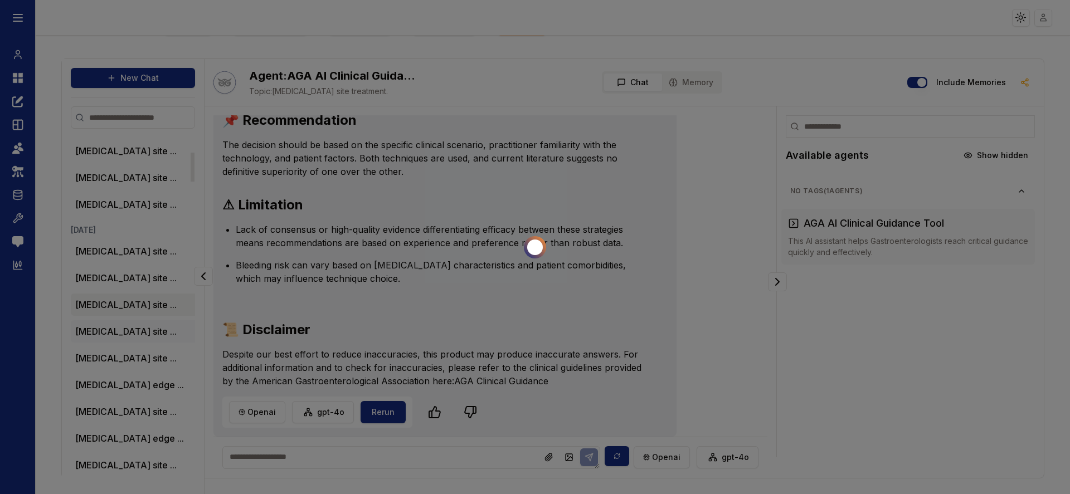
scroll to position [638, 0]
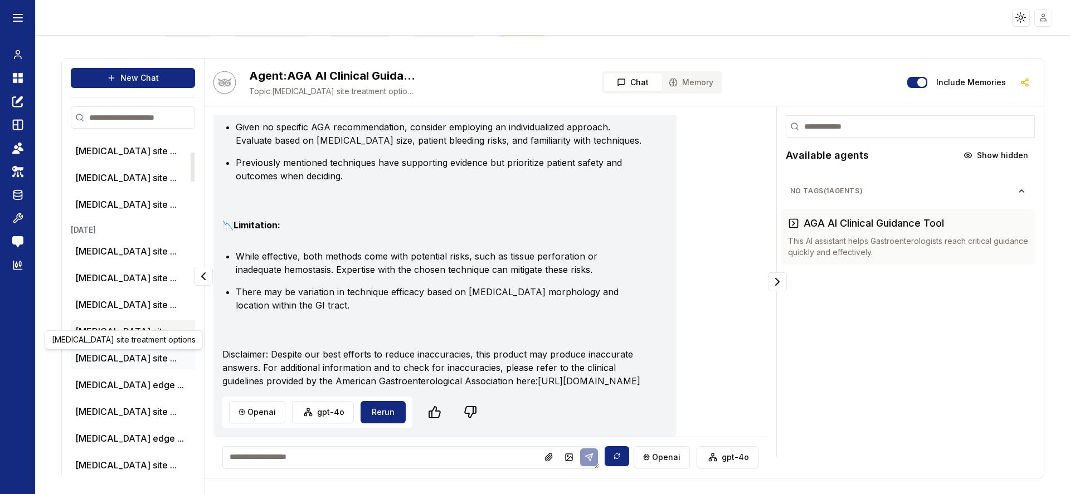
click at [106, 366] on li "[MEDICAL_DATA] site ..." at bounding box center [179, 358] width 216 height 22
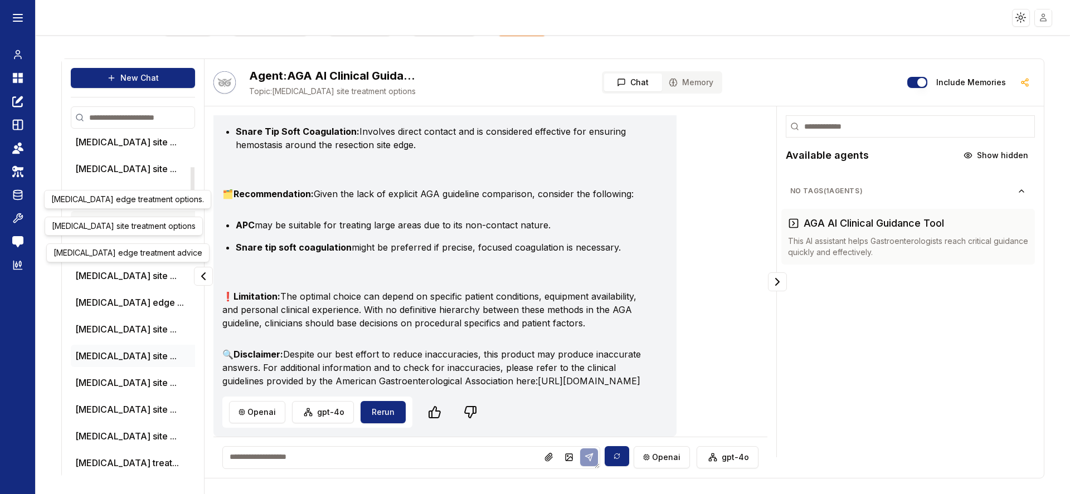
scroll to position [334, 0]
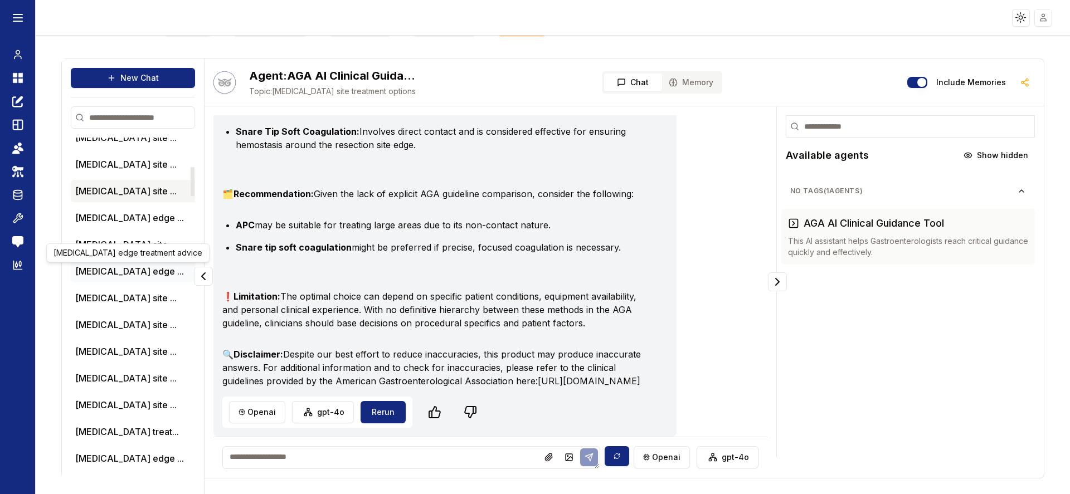
click at [107, 277] on button "[MEDICAL_DATA] edge ..." at bounding box center [129, 271] width 109 height 13
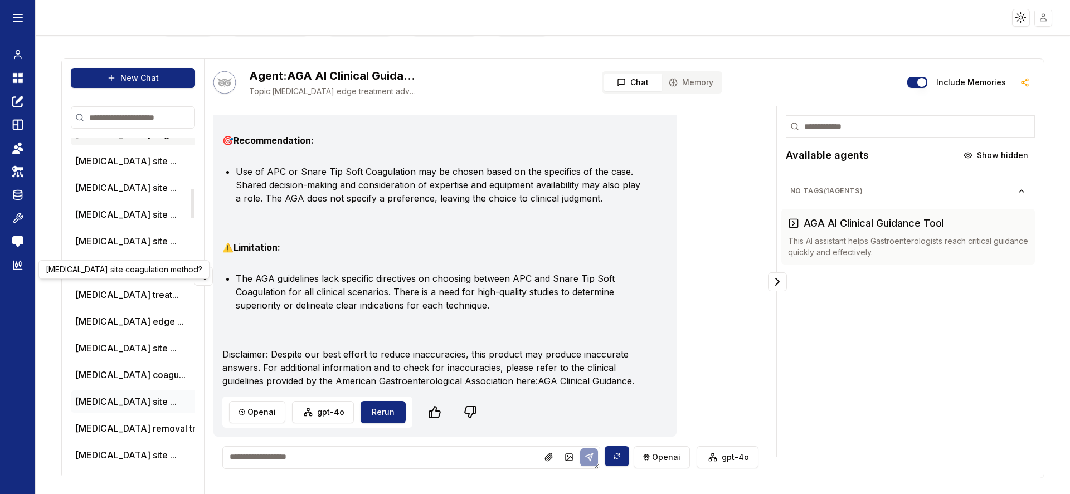
scroll to position [585, 0]
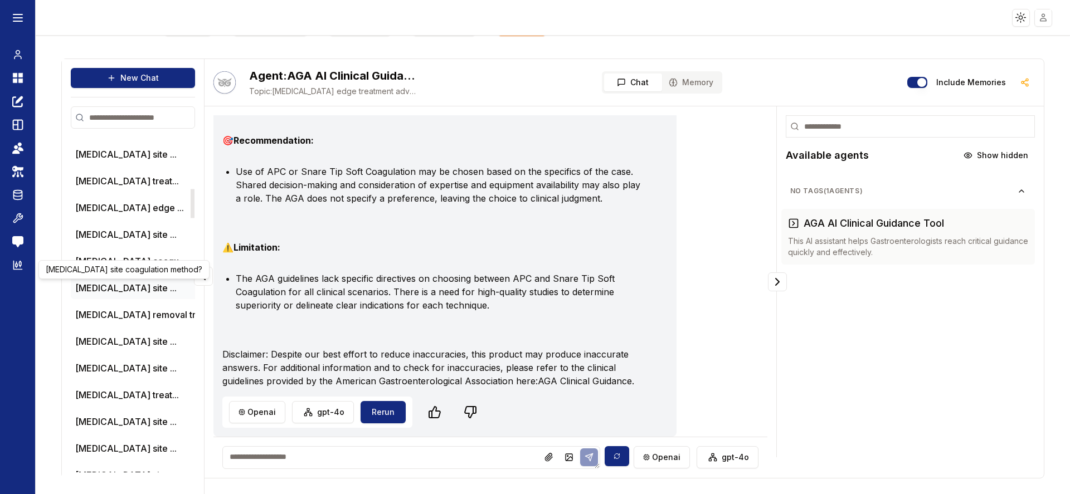
click at [114, 291] on button "[MEDICAL_DATA] site ..." at bounding box center [125, 287] width 101 height 13
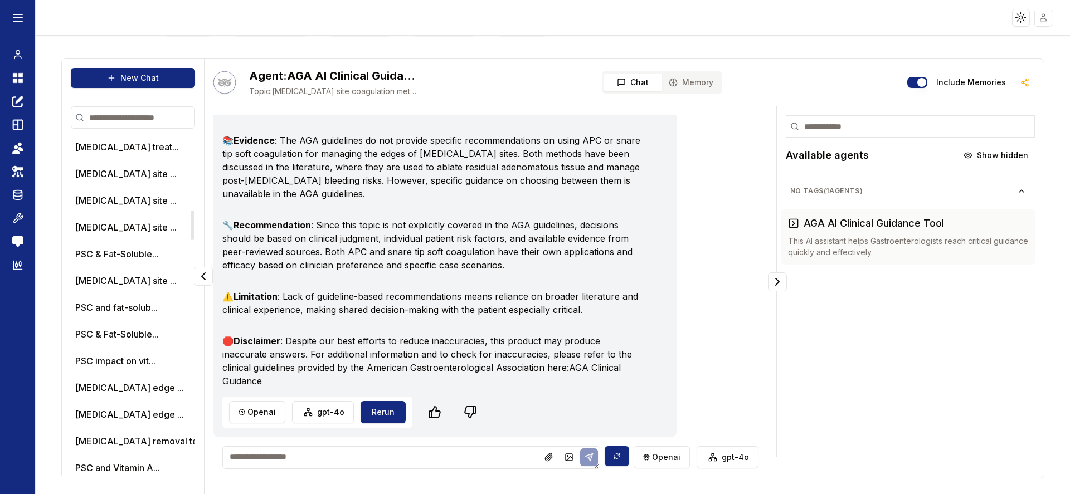
scroll to position [836, 0]
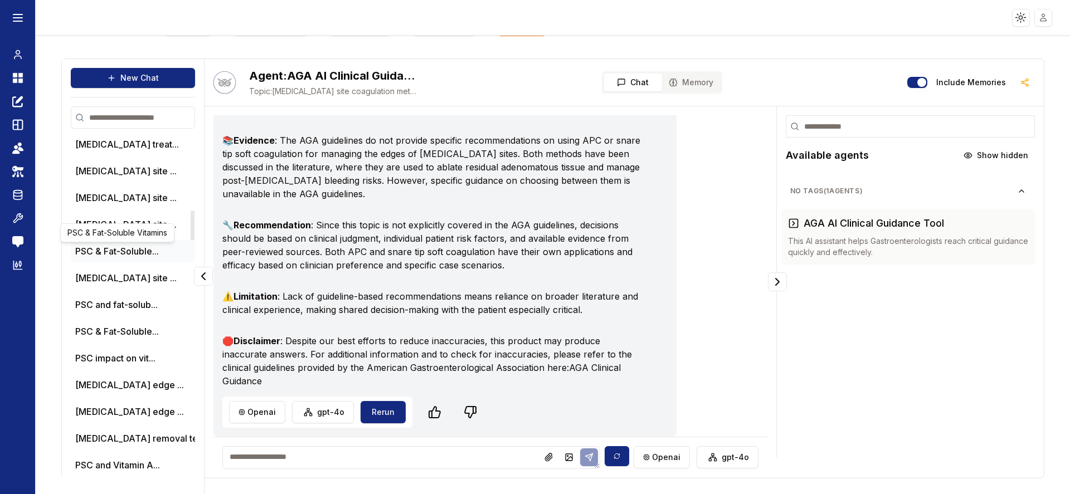
click at [124, 250] on button "PSC & Fat-Soluble..." at bounding box center [117, 251] width 84 height 13
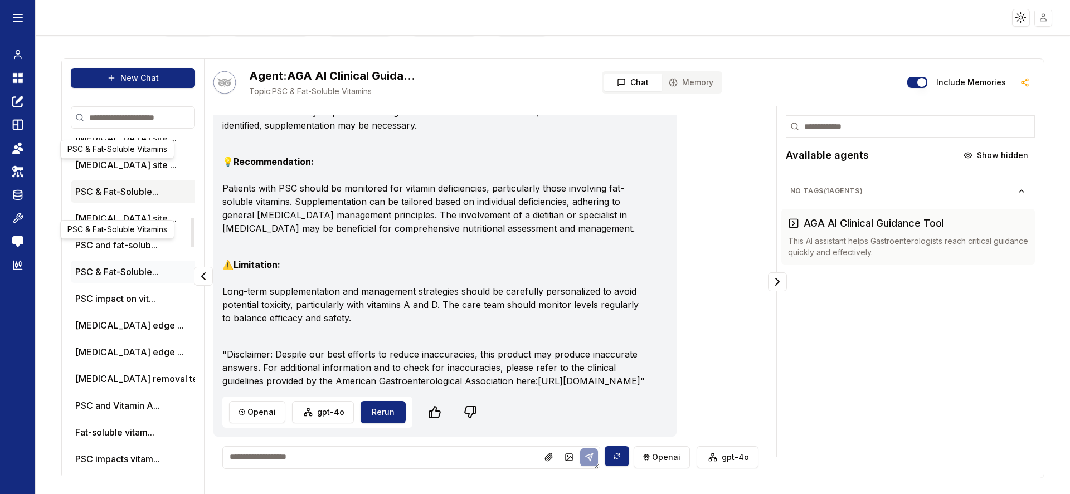
scroll to position [919, 0]
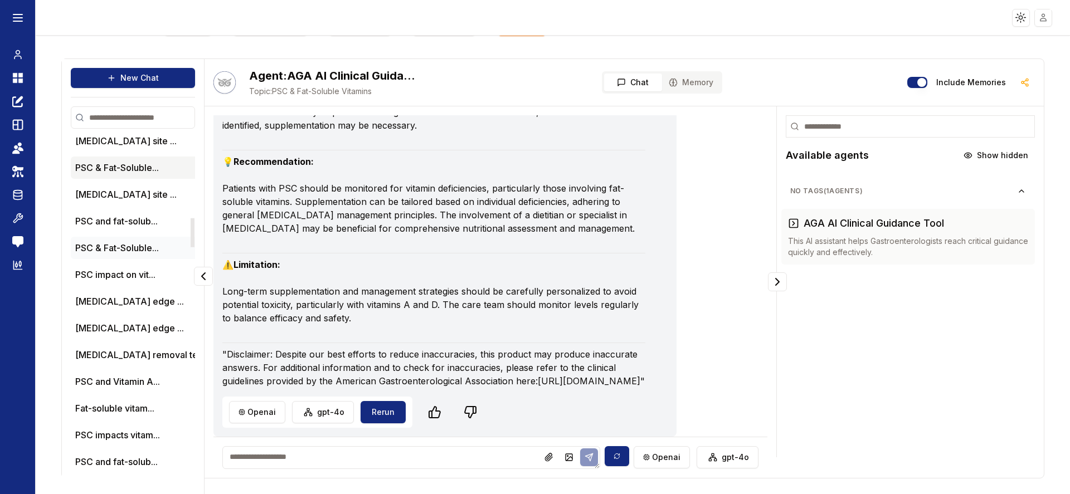
click at [122, 255] on li "PSC & Fat-Soluble..." at bounding box center [179, 248] width 216 height 22
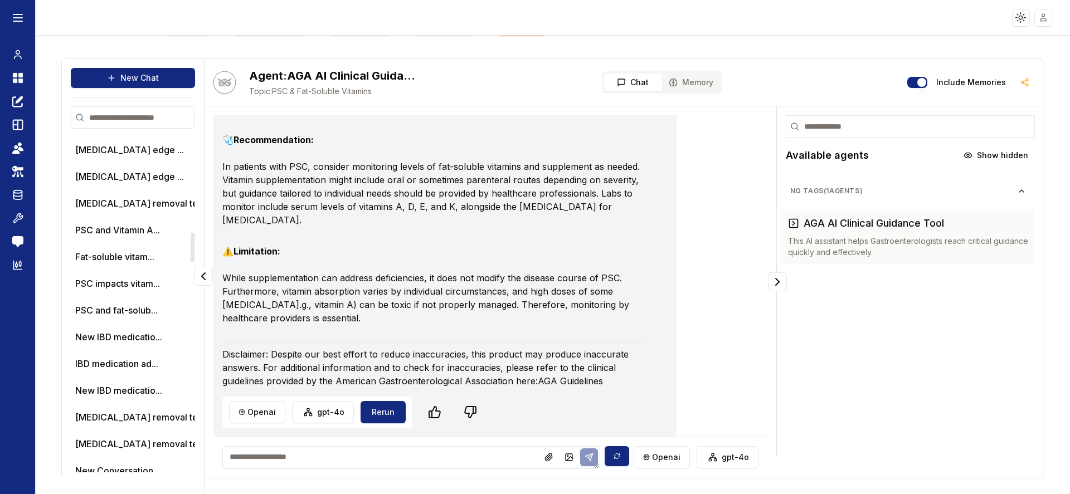
scroll to position [1087, 0]
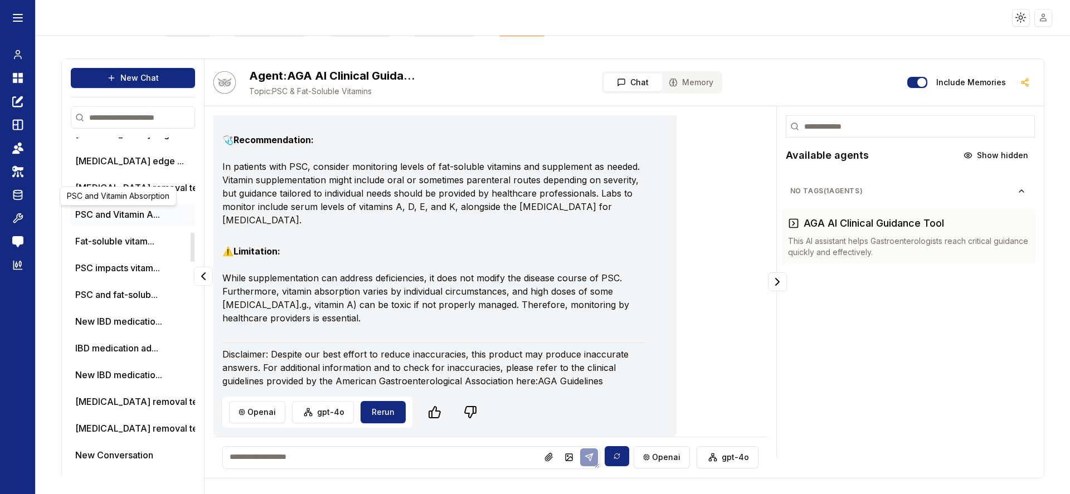
click at [110, 210] on button "PSC and Vitamin A..." at bounding box center [117, 214] width 85 height 13
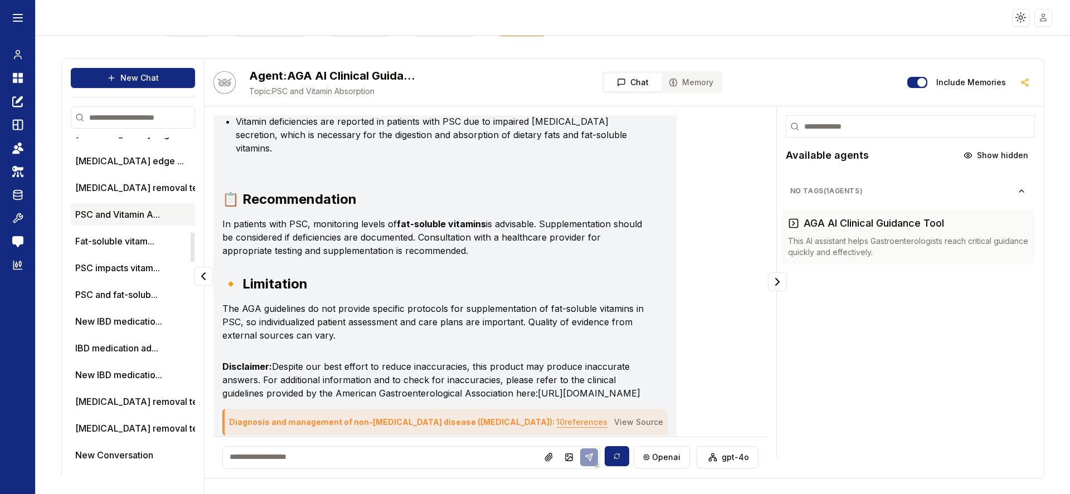
scroll to position [415, 0]
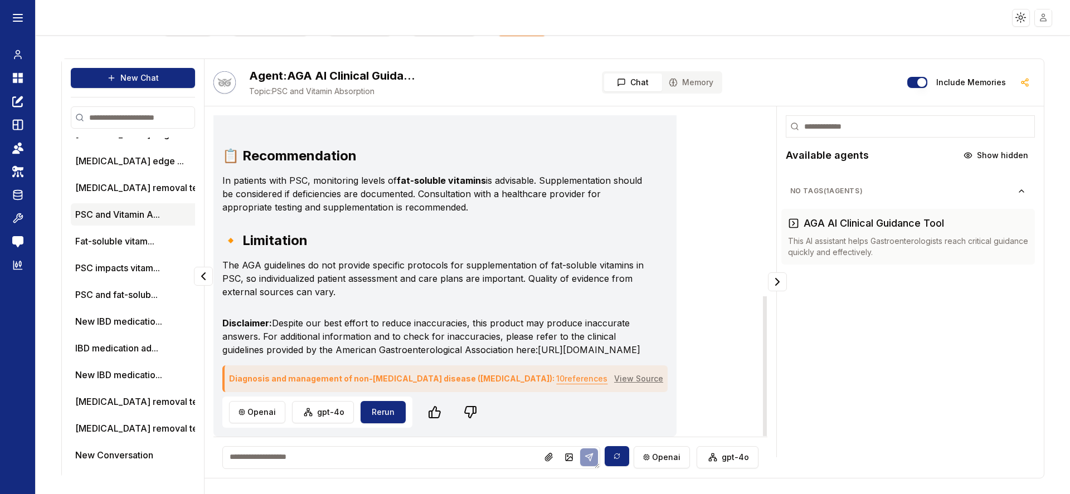
click at [633, 366] on link "View Source" at bounding box center [638, 378] width 49 height 9
click at [556, 366] on button "10 reference s" at bounding box center [581, 379] width 51 height 18
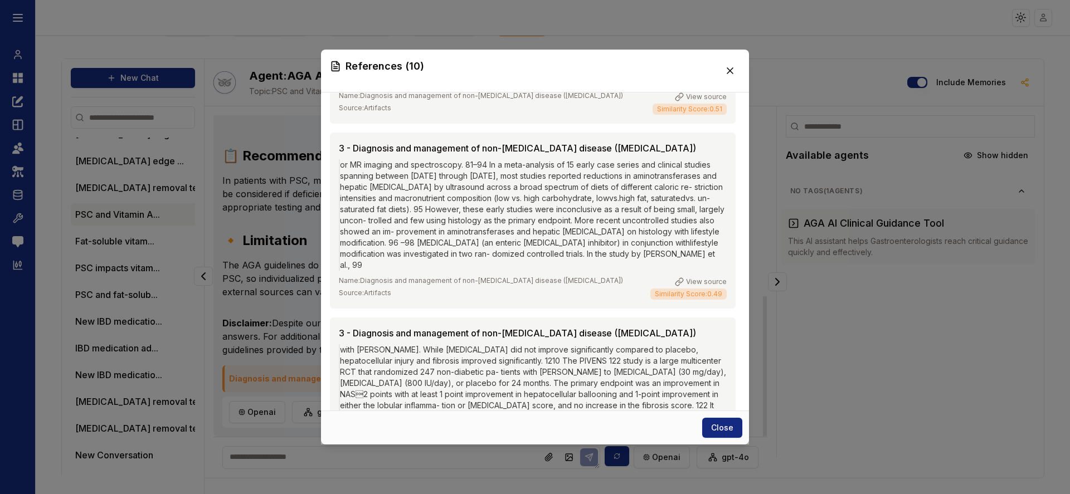
scroll to position [1529, 0]
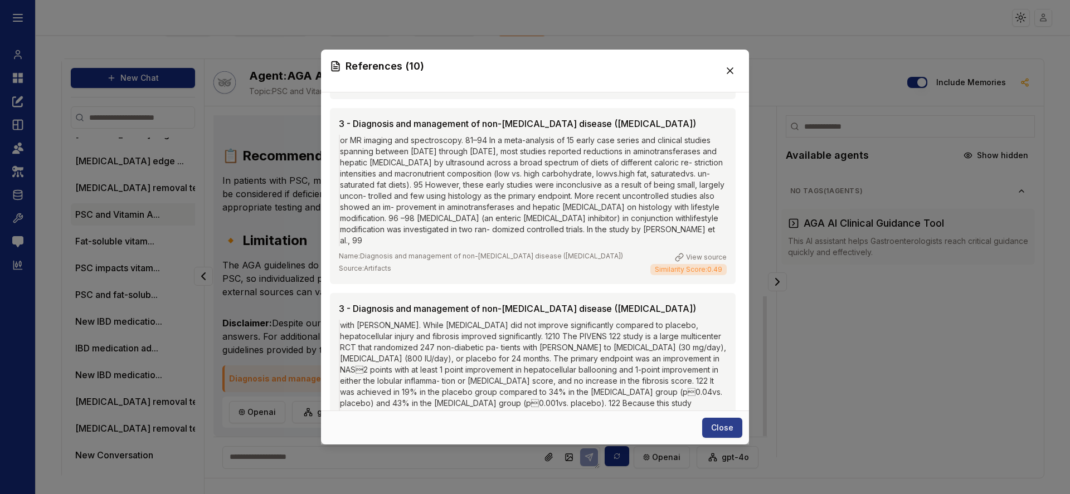
click at [720, 366] on button "Close" at bounding box center [722, 428] width 40 height 20
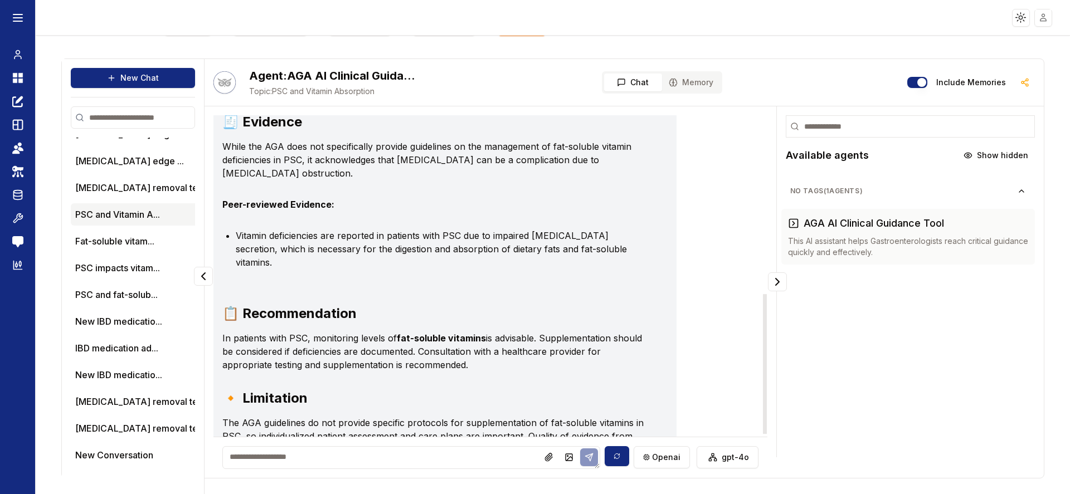
scroll to position [415, 0]
